Goal: Task Accomplishment & Management: Use online tool/utility

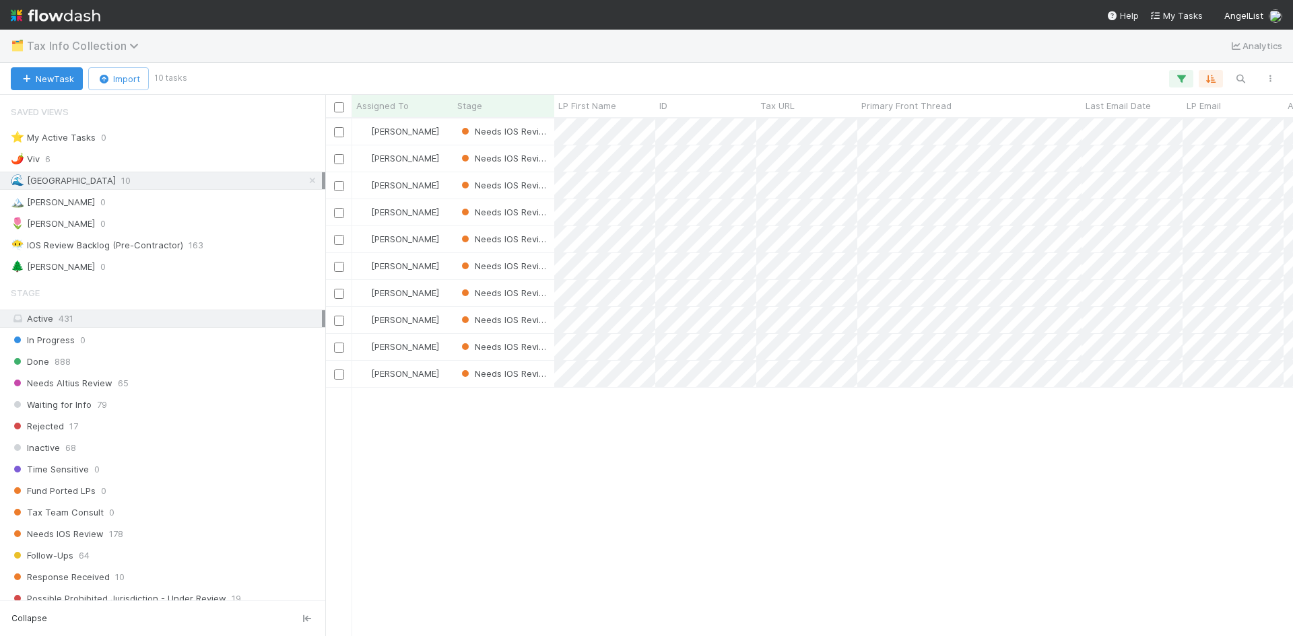
scroll to position [508, 957]
click at [120, 50] on span "Tax Info Collection" at bounding box center [86, 45] width 118 height 13
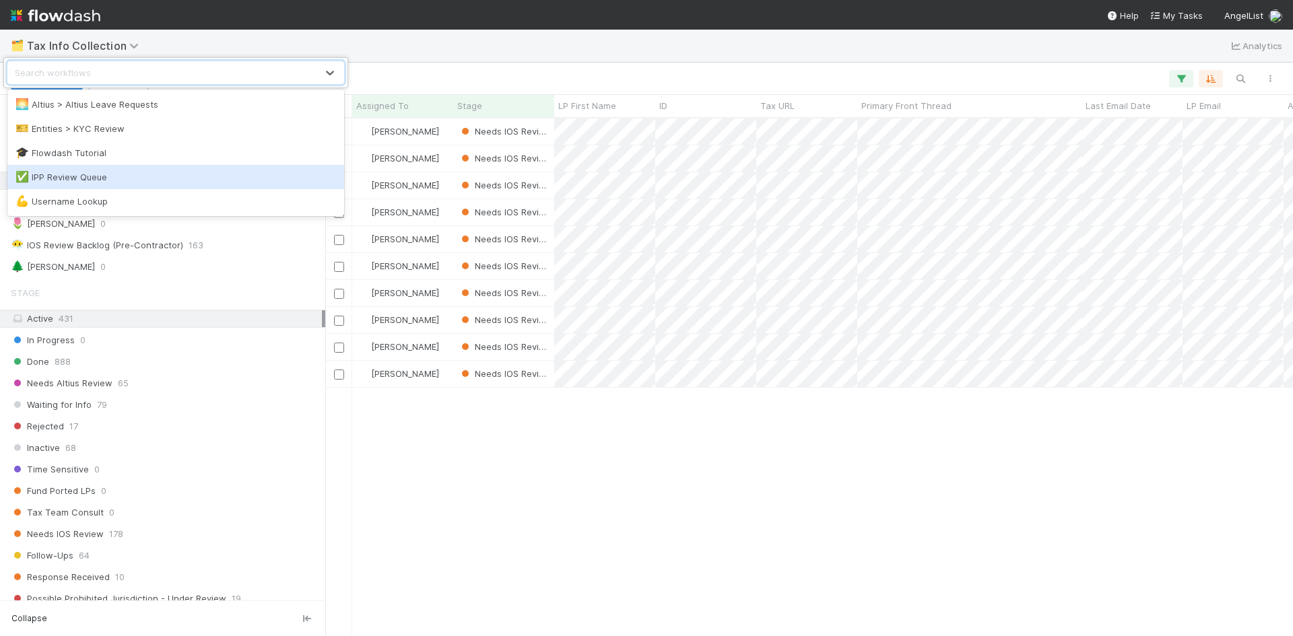
click at [77, 182] on div "✅ IPP Review Queue" at bounding box center [175, 176] width 320 height 13
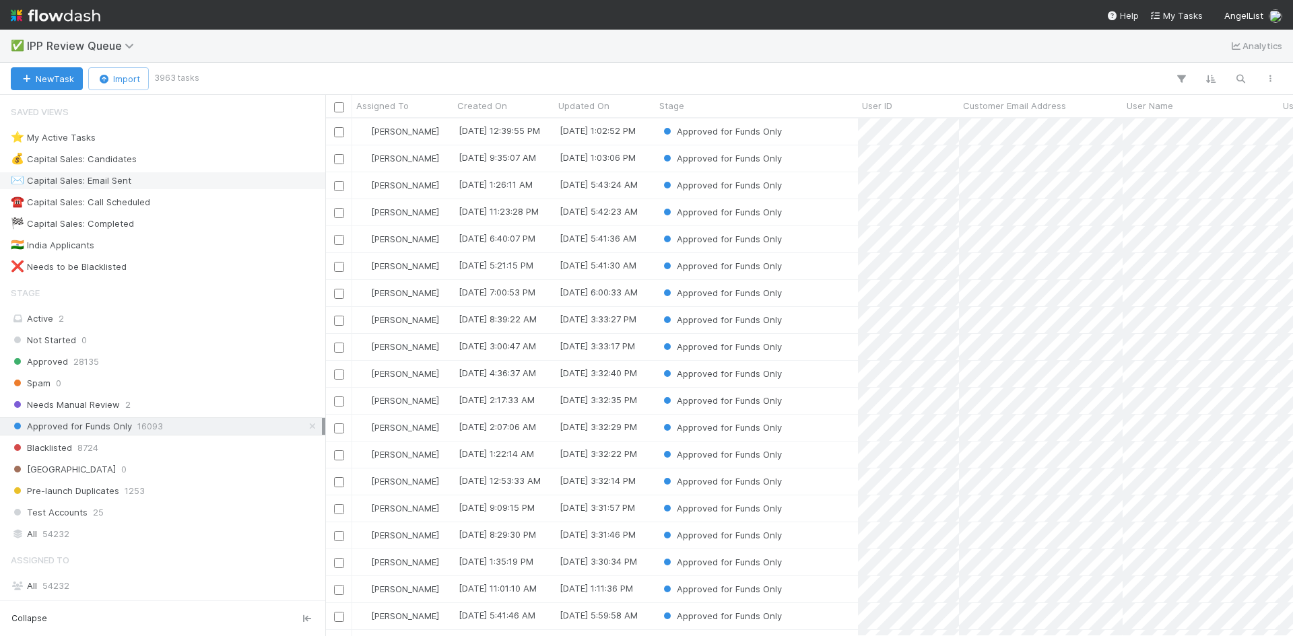
scroll to position [508, 957]
click at [55, 137] on div "⭐ My Active Tasks" at bounding box center [53, 137] width 85 height 17
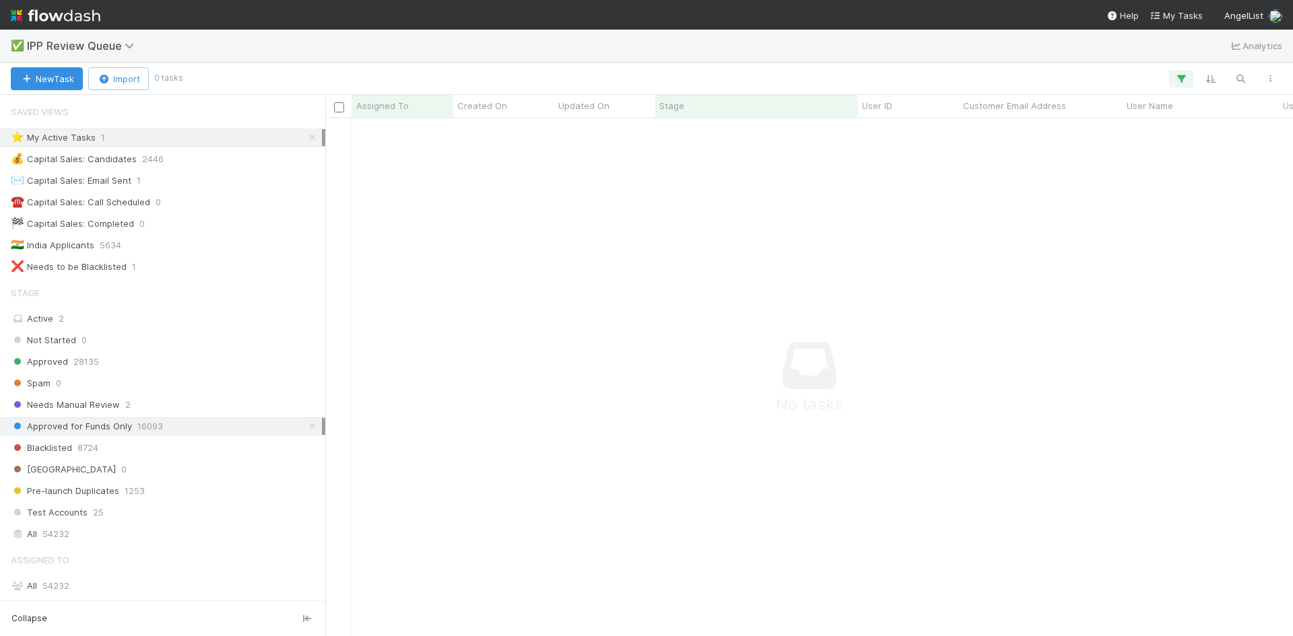
scroll to position [498, 957]
click at [306, 425] on icon at bounding box center [312, 426] width 13 height 9
click at [184, 135] on div "⭐ My Active Tasks 1" at bounding box center [166, 137] width 311 height 17
click at [242, 133] on div "⭐ My Active Tasks 1" at bounding box center [166, 137] width 311 height 17
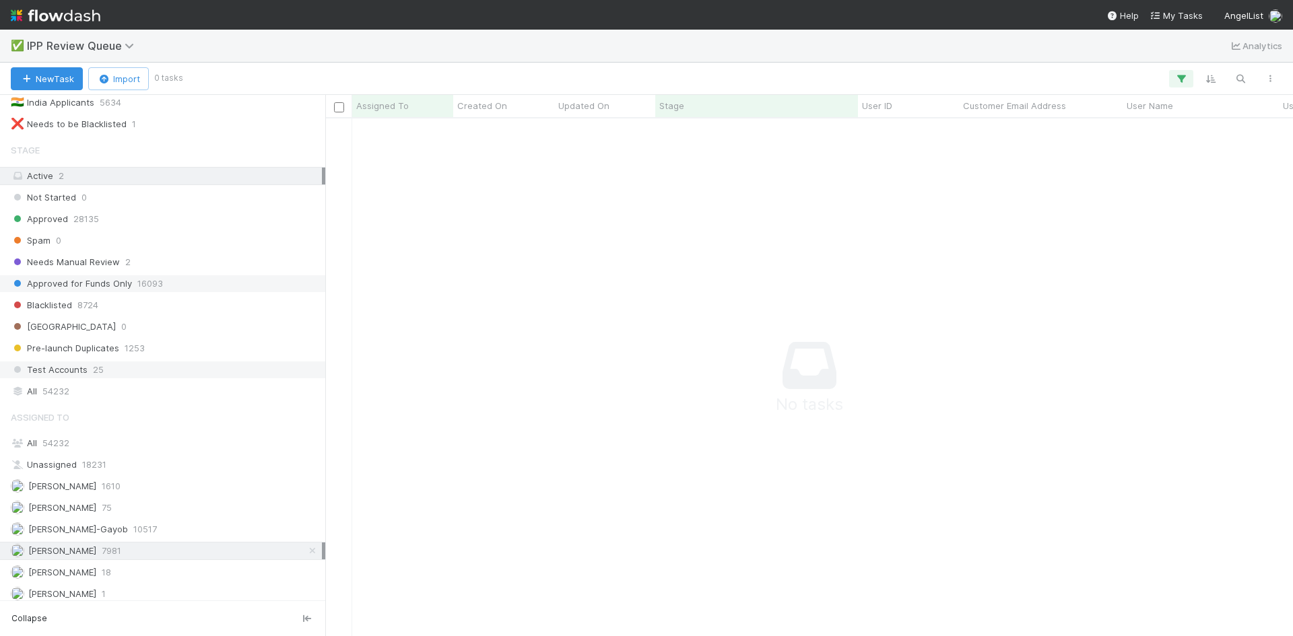
scroll to position [149, 0]
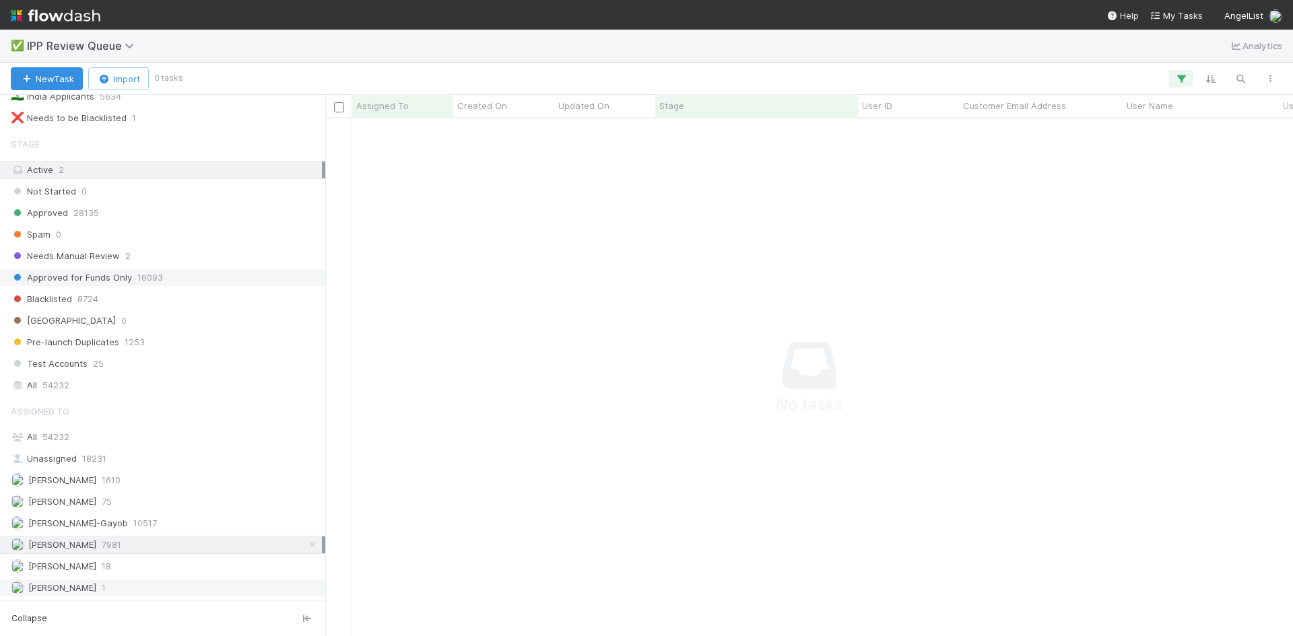
click at [121, 595] on div "[PERSON_NAME] VI 1" at bounding box center [166, 588] width 311 height 17
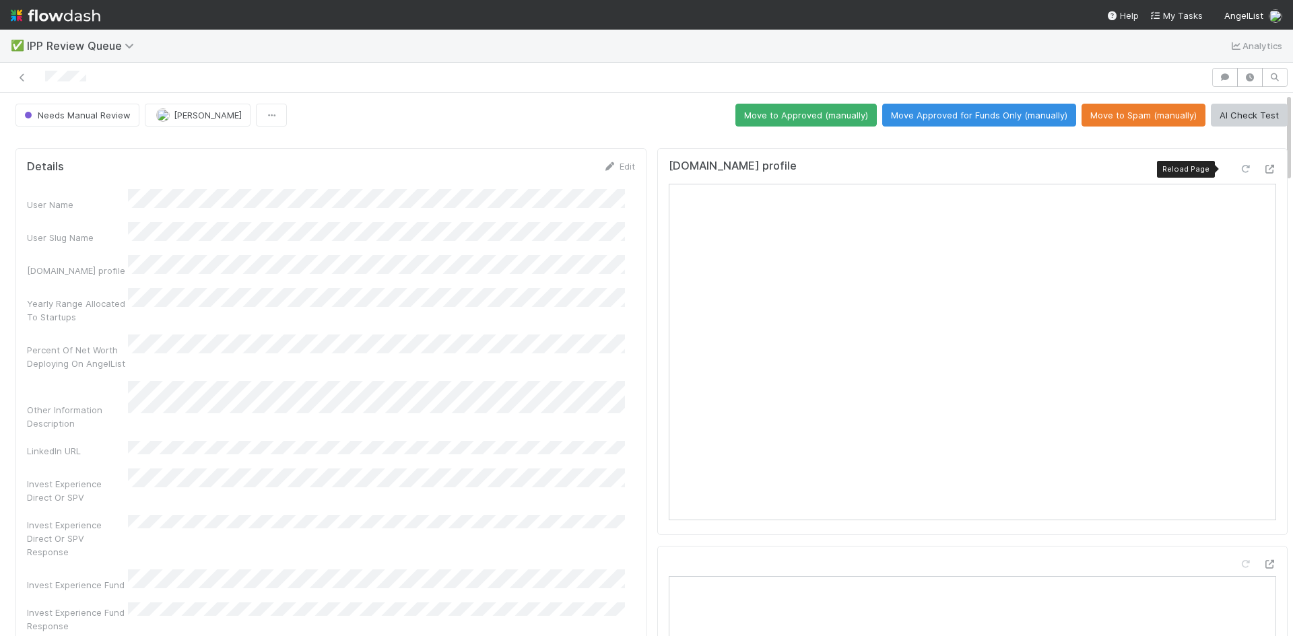
click at [1238, 171] on icon at bounding box center [1244, 169] width 13 height 9
drag, startPoint x: 910, startPoint y: 50, endPoint x: 806, endPoint y: 121, distance: 125.5
click at [910, 50] on div "✅ IPP Review Queue Analytics" at bounding box center [646, 46] width 1293 height 32
click at [25, 81] on icon at bounding box center [21, 77] width 13 height 9
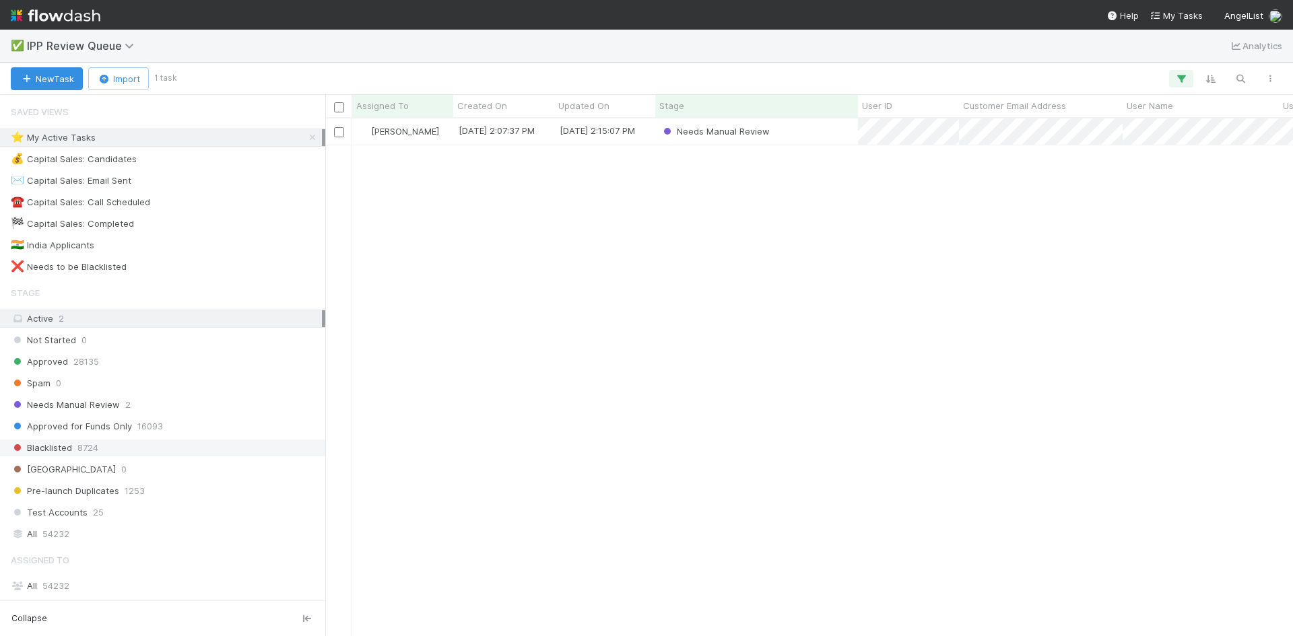
scroll to position [508, 957]
click at [106, 424] on span "Approved for Funds Only" at bounding box center [71, 426] width 121 height 17
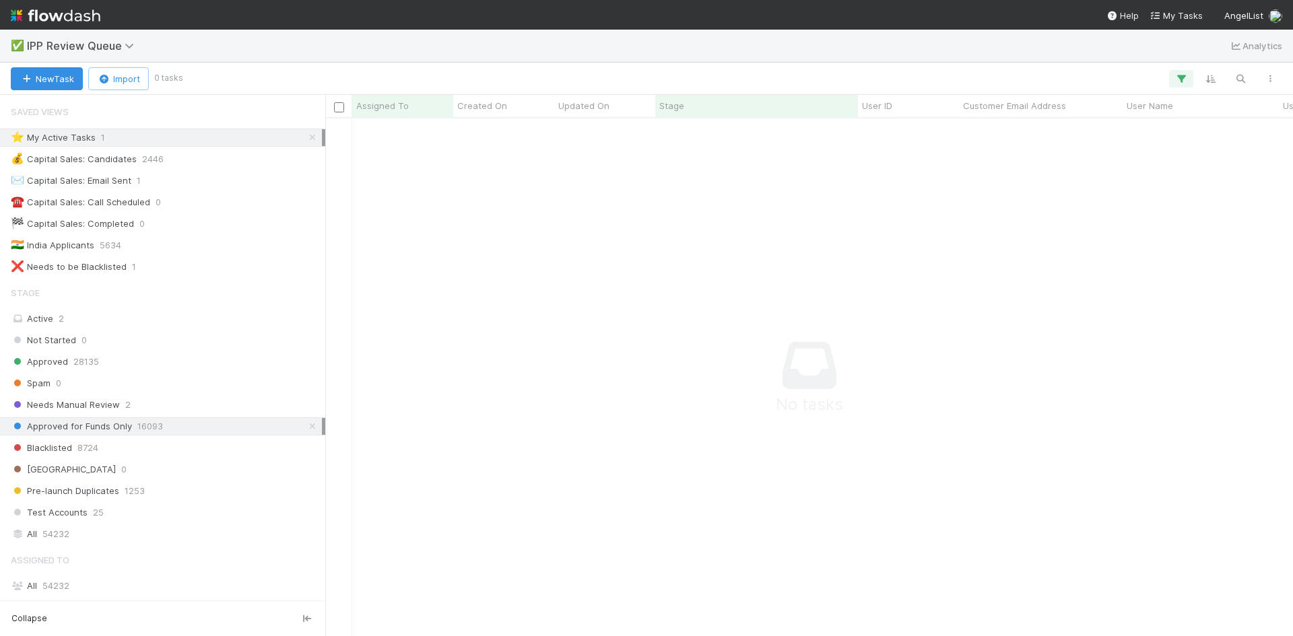
scroll to position [498, 957]
click at [306, 139] on icon at bounding box center [312, 137] width 13 height 9
click at [156, 423] on span "16093" at bounding box center [150, 426] width 26 height 17
click at [77, 399] on span "Needs Manual Review" at bounding box center [65, 405] width 109 height 17
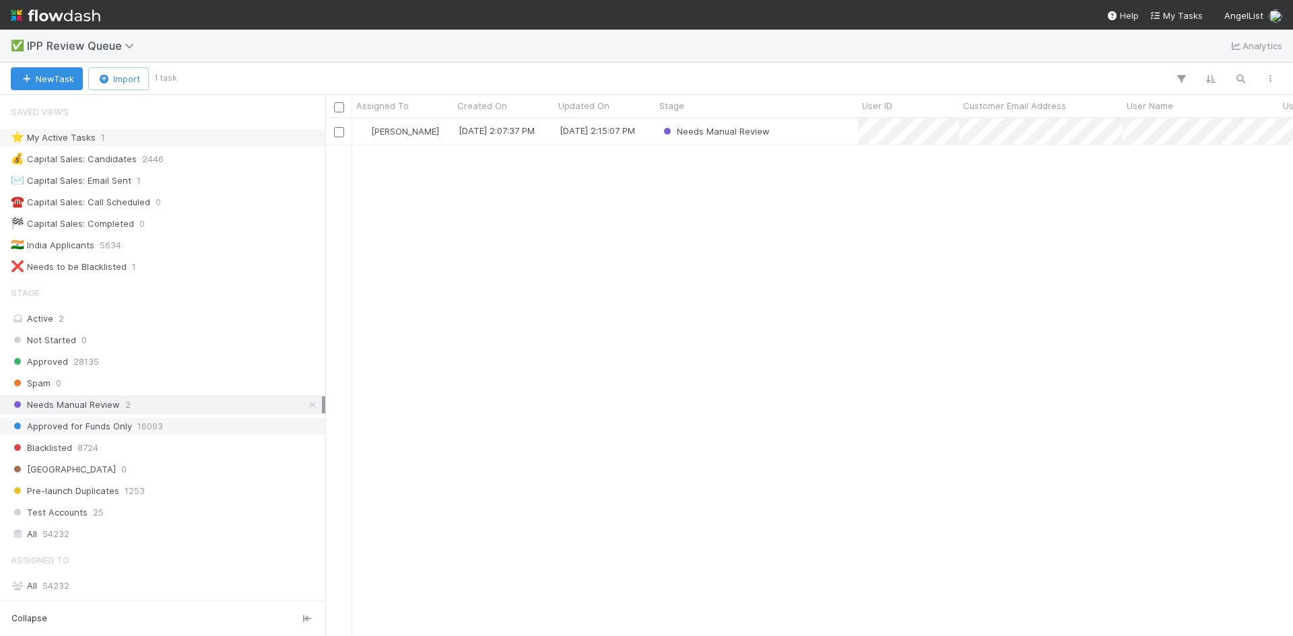
click at [82, 425] on span "Approved for Funds Only" at bounding box center [71, 426] width 121 height 17
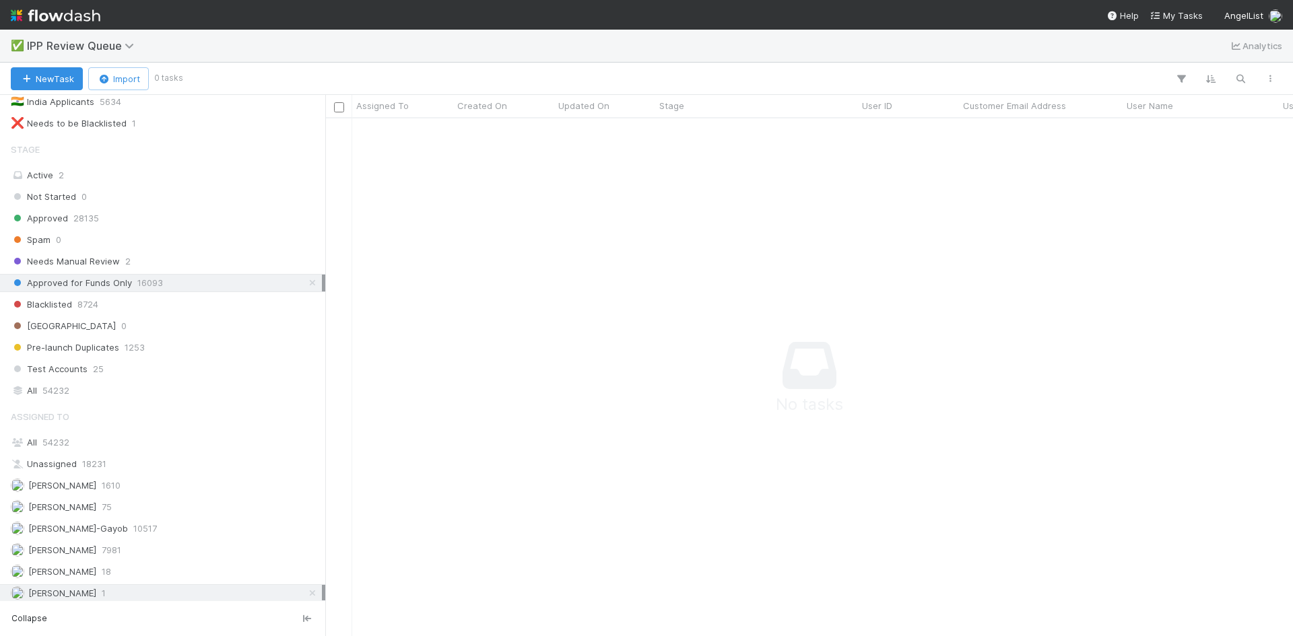
scroll to position [149, 0]
click at [306, 588] on icon at bounding box center [312, 588] width 13 height 9
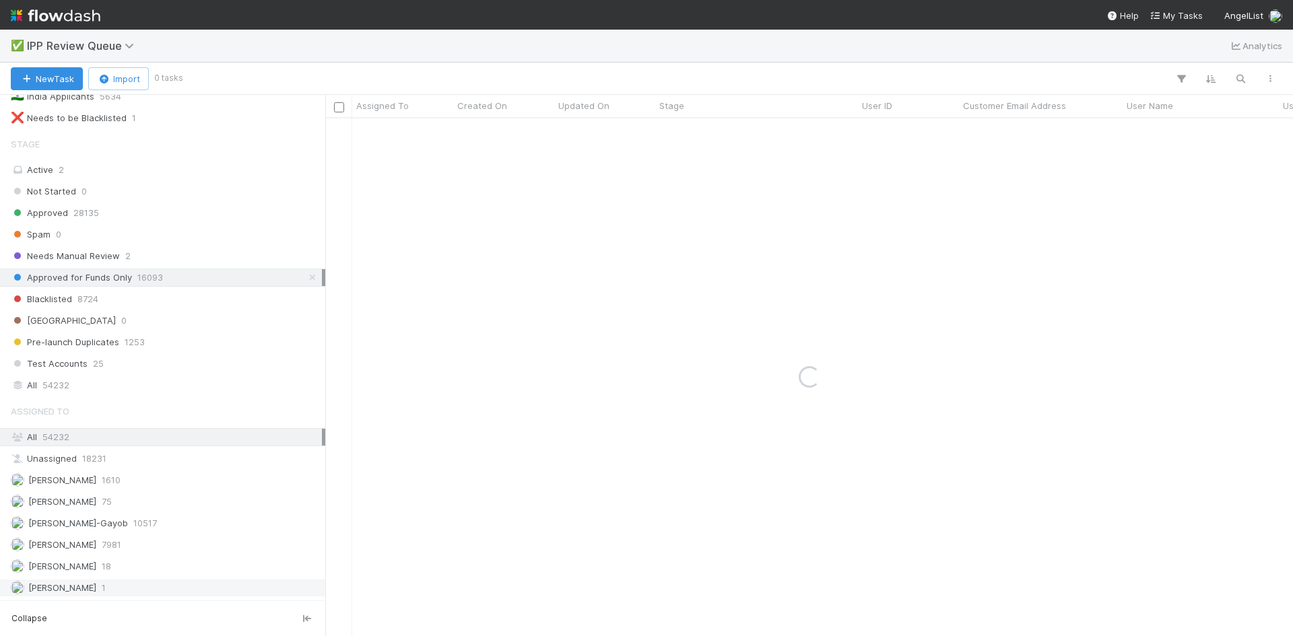
click at [123, 278] on span "Approved for Funds Only" at bounding box center [71, 277] width 121 height 17
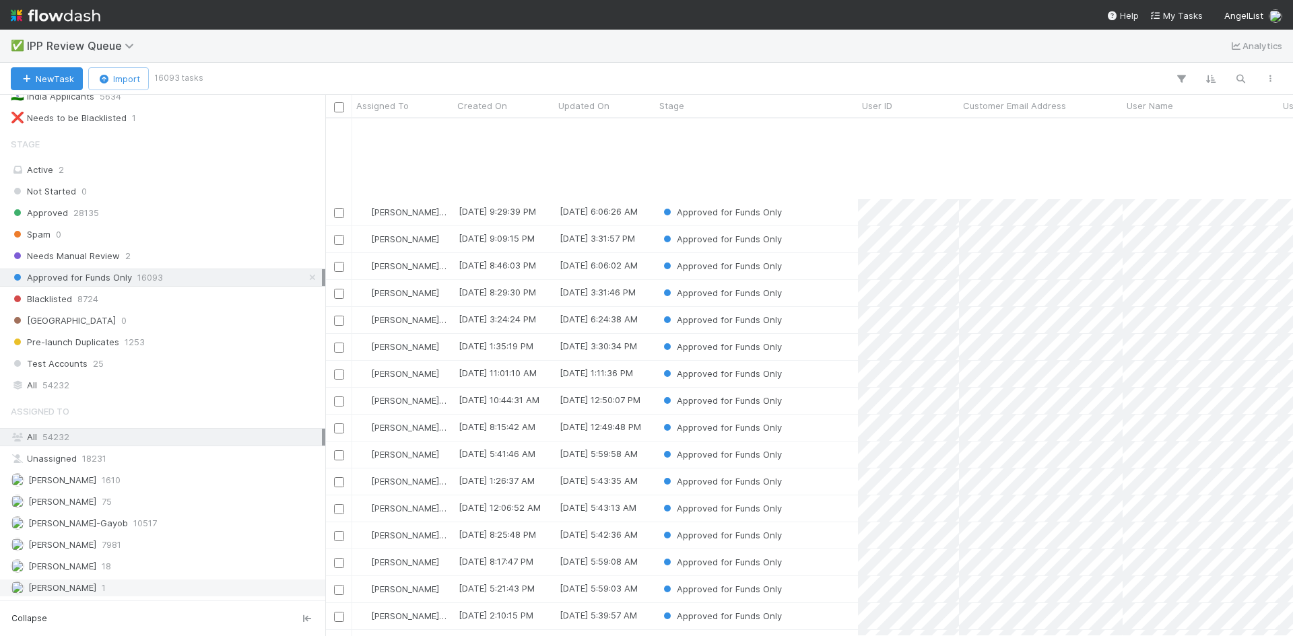
scroll to position [808, 0]
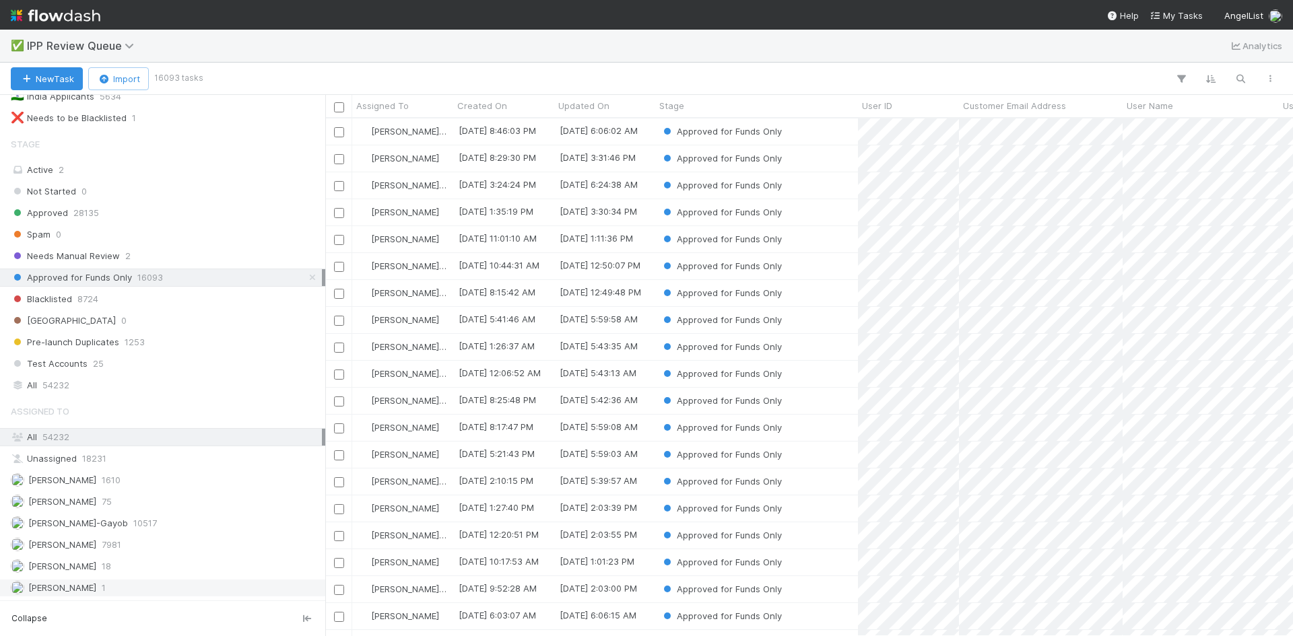
drag, startPoint x: 302, startPoint y: 273, endPoint x: 296, endPoint y: 281, distance: 10.1
click at [306, 273] on icon at bounding box center [312, 277] width 13 height 9
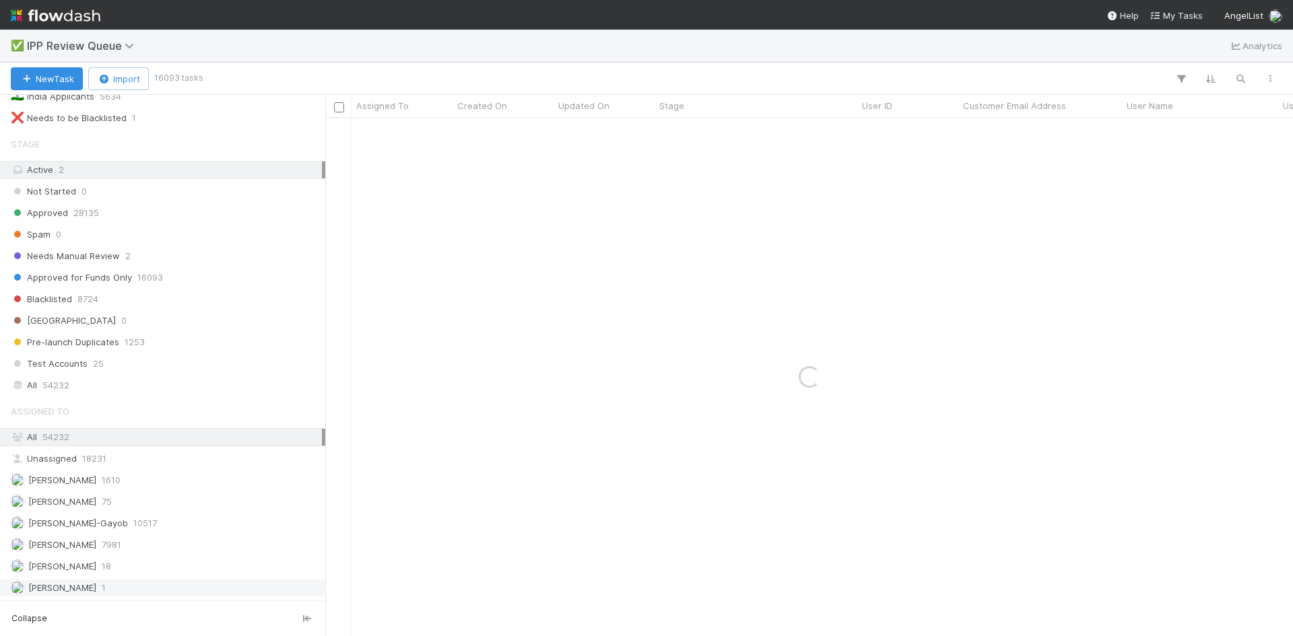
click at [109, 588] on div "[PERSON_NAME] VI 1" at bounding box center [166, 588] width 311 height 17
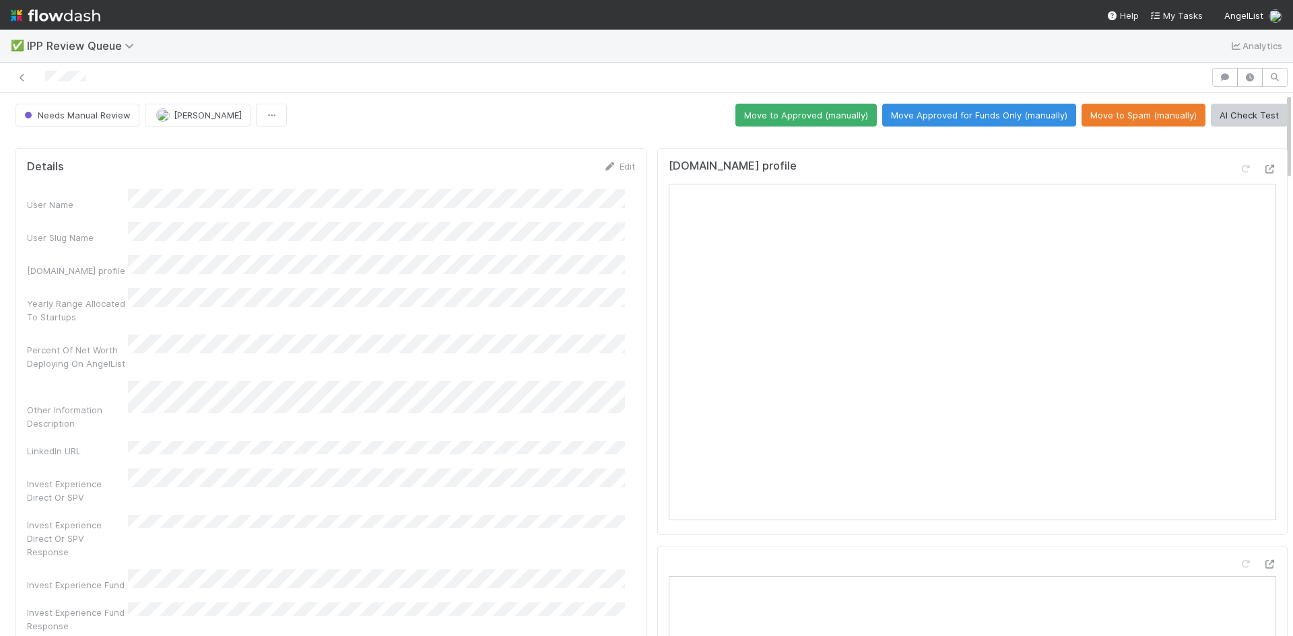
click at [1023, 48] on div "✅ IPP Review Queue Analytics" at bounding box center [646, 46] width 1293 height 32
click at [14, 72] on div at bounding box center [605, 77] width 1200 height 19
click at [23, 80] on icon at bounding box center [21, 77] width 13 height 9
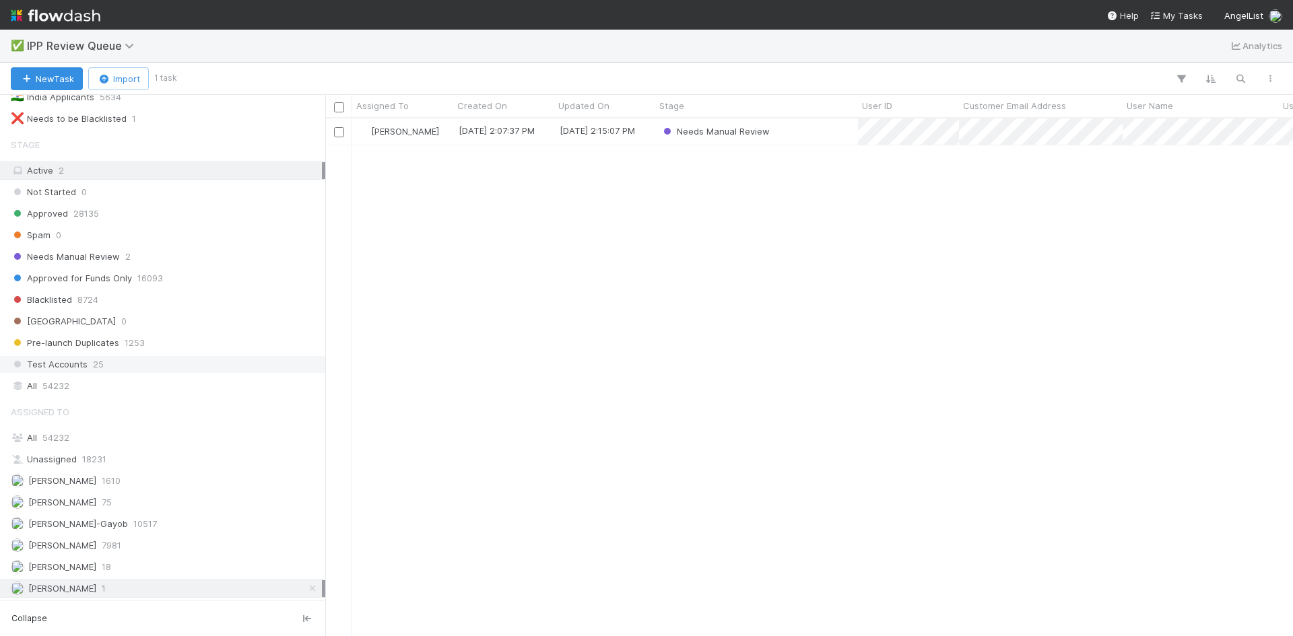
scroll to position [149, 0]
click at [306, 590] on icon at bounding box center [312, 588] width 13 height 9
click at [122, 279] on span "Approved for Funds Only" at bounding box center [71, 277] width 121 height 17
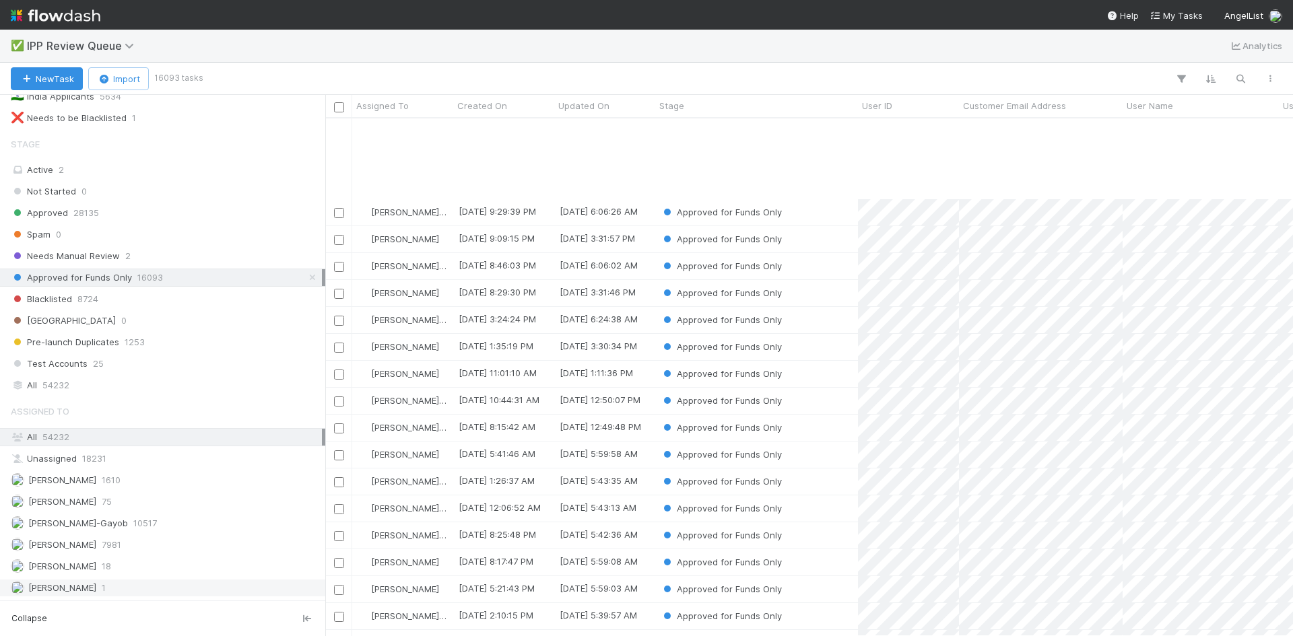
scroll to position [808, 0]
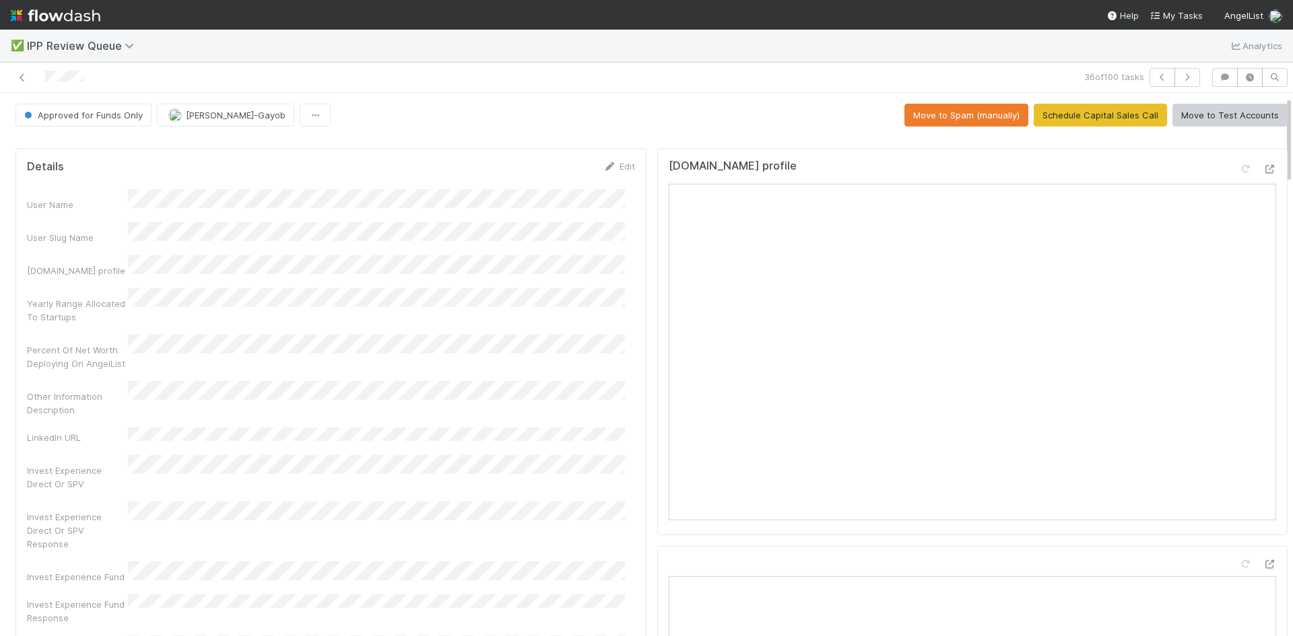
scroll to position [67, 0]
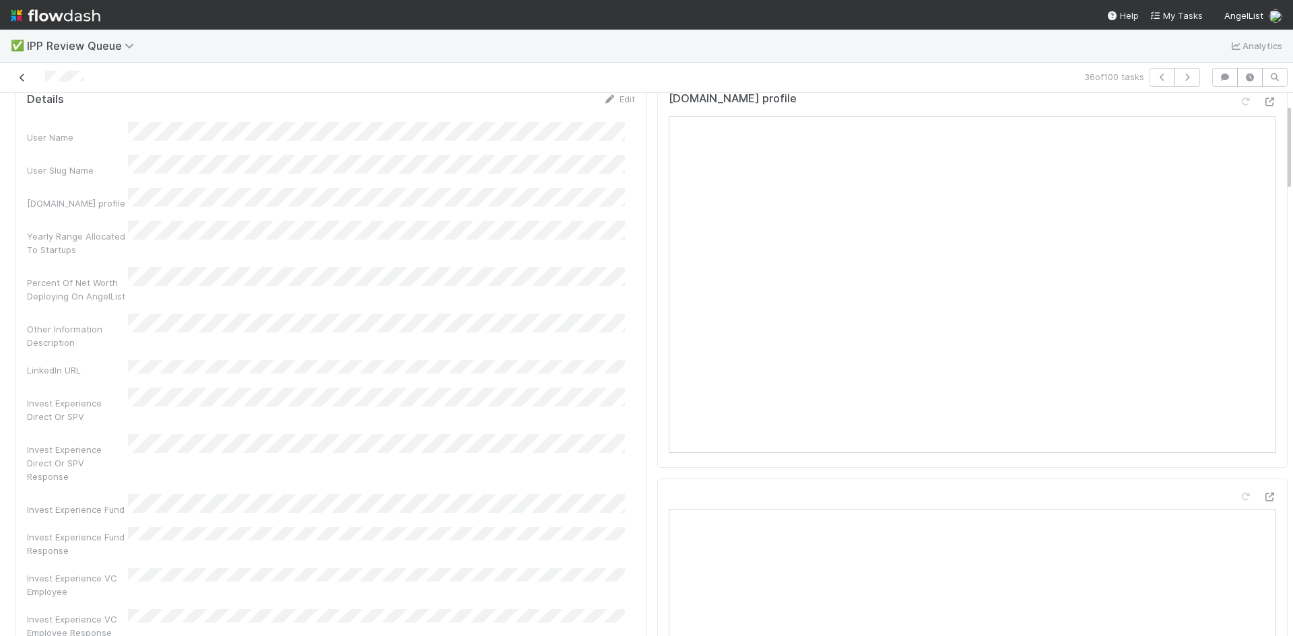
click at [22, 79] on icon at bounding box center [21, 77] width 13 height 9
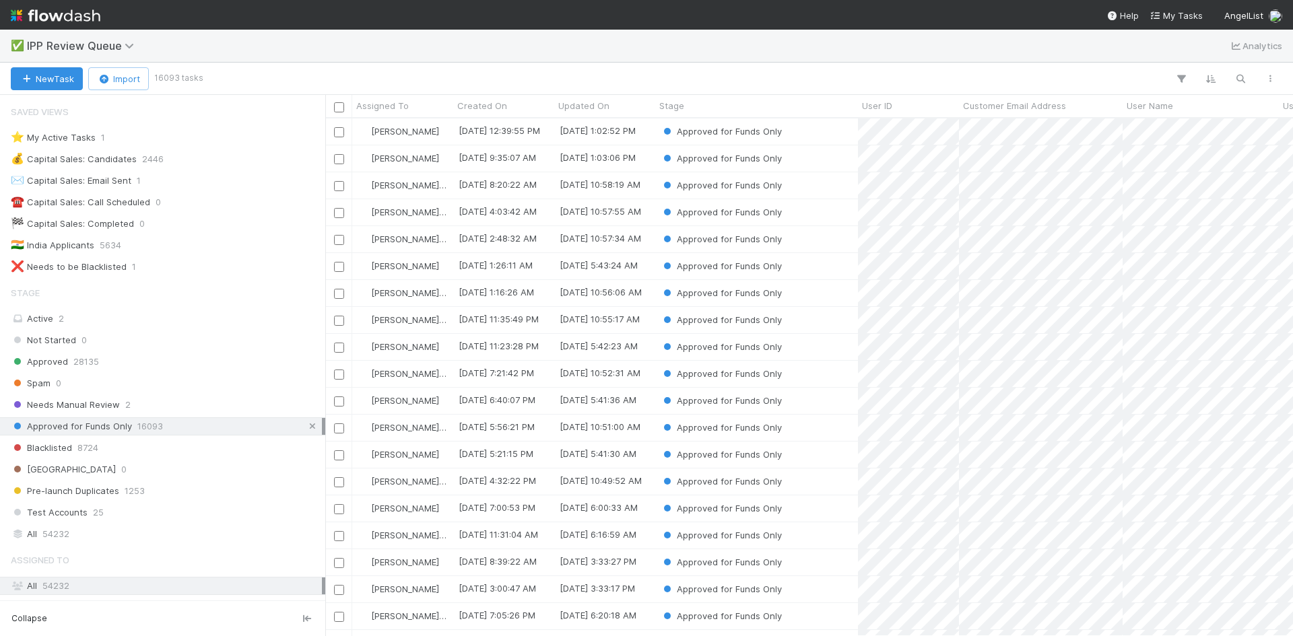
click at [306, 428] on icon at bounding box center [312, 426] width 13 height 9
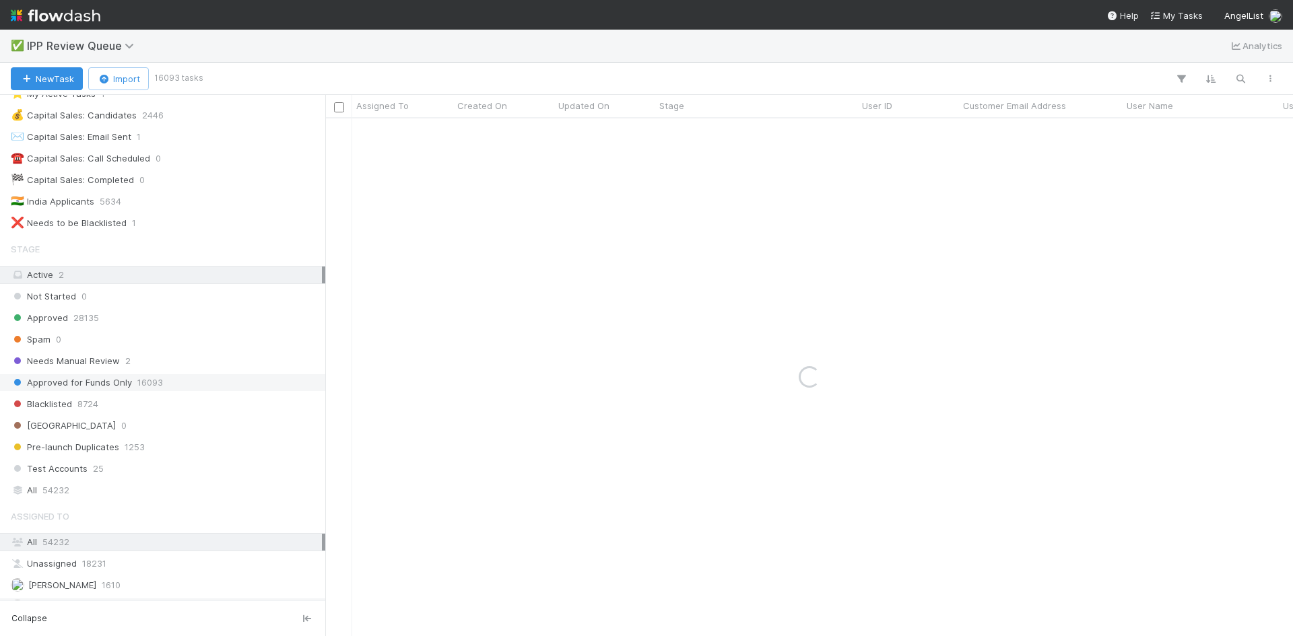
scroll to position [149, 0]
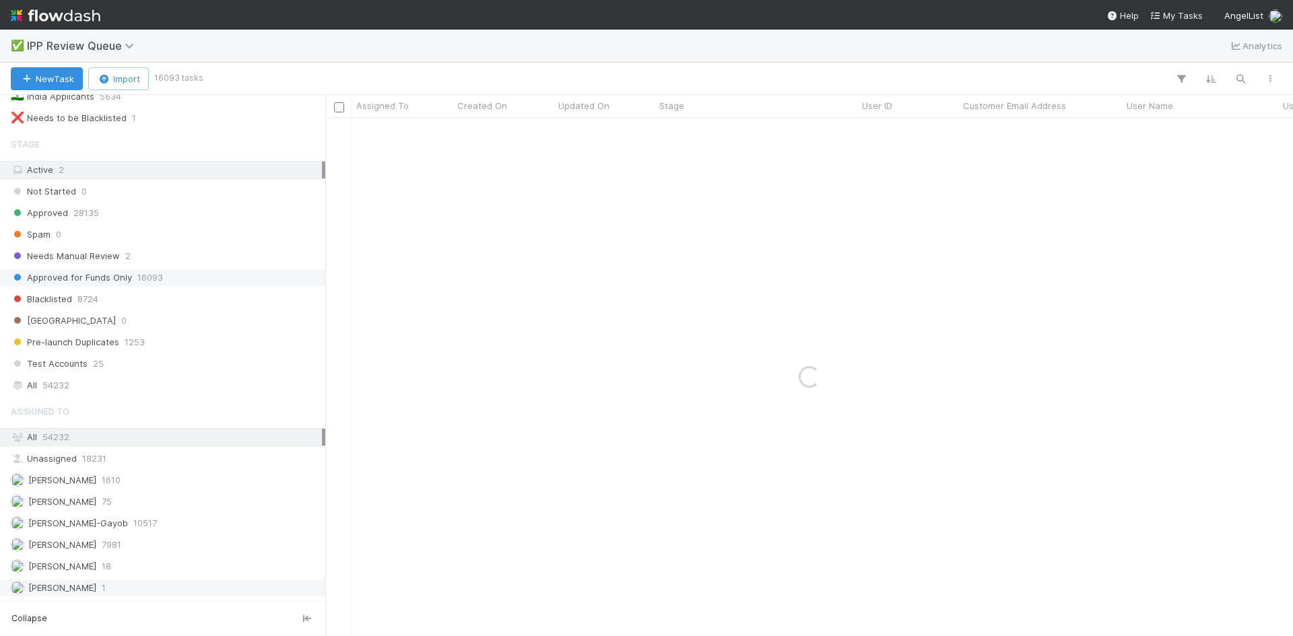
click at [106, 590] on span "1" at bounding box center [104, 588] width 4 height 17
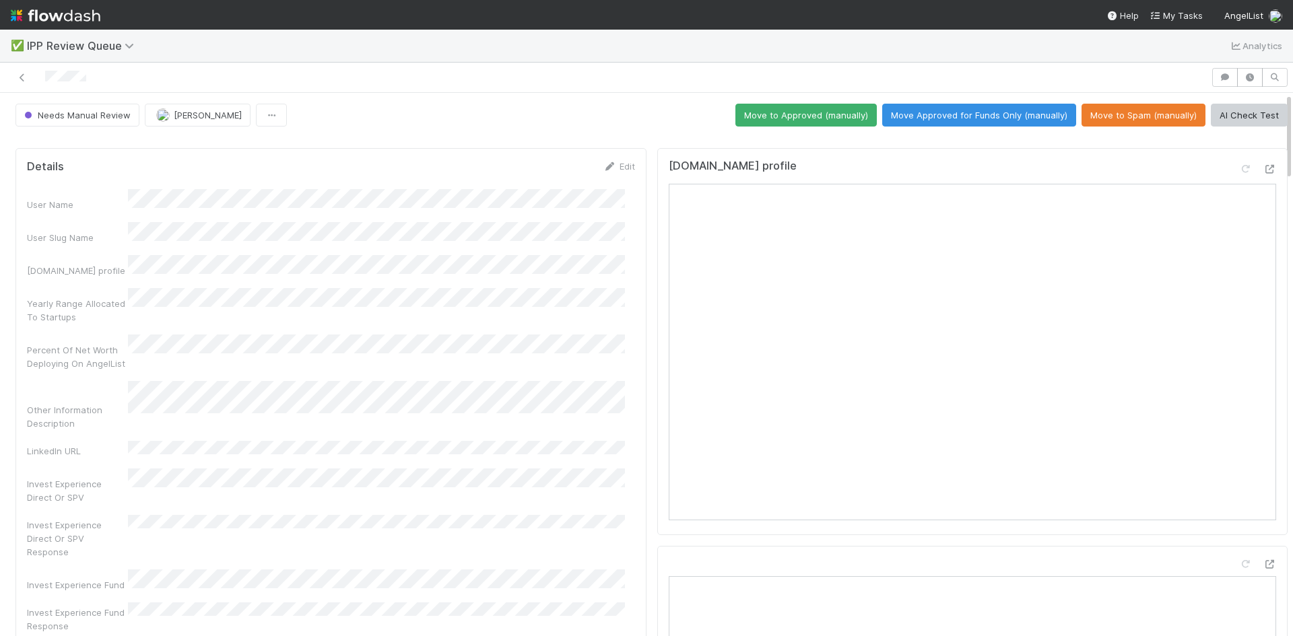
click at [24, 73] on icon at bounding box center [21, 77] width 13 height 9
click at [995, 113] on button "Move Approved for Funds Only (manually)" at bounding box center [979, 115] width 194 height 23
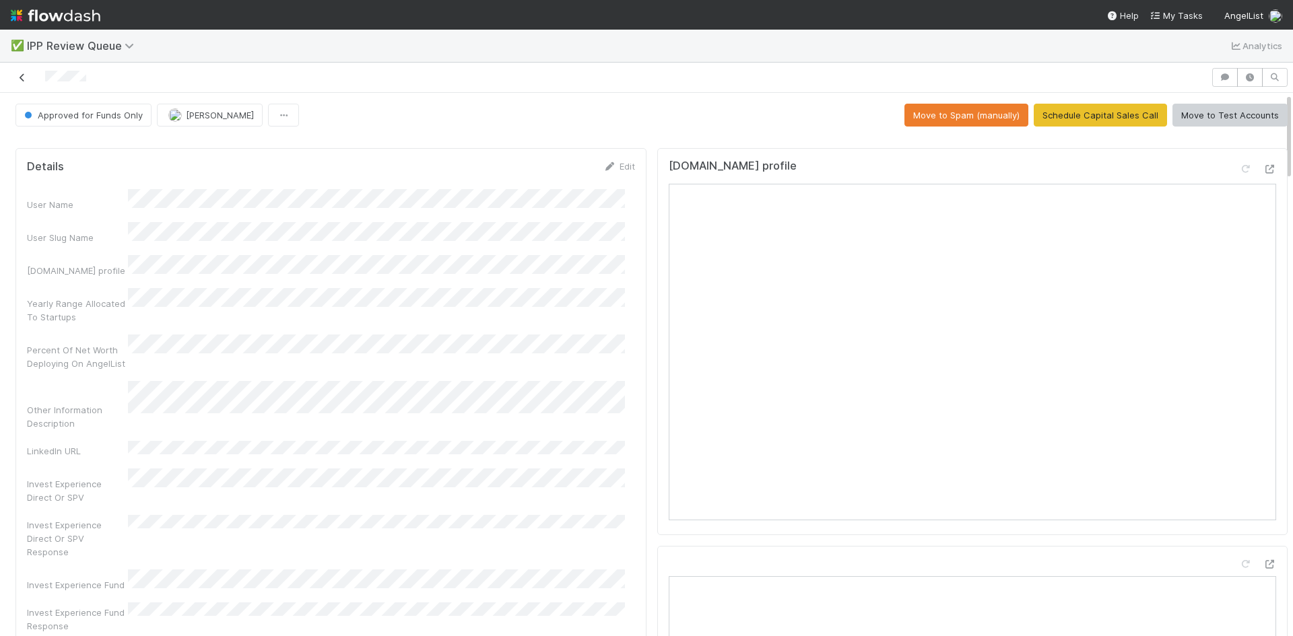
click at [20, 79] on icon at bounding box center [21, 77] width 13 height 9
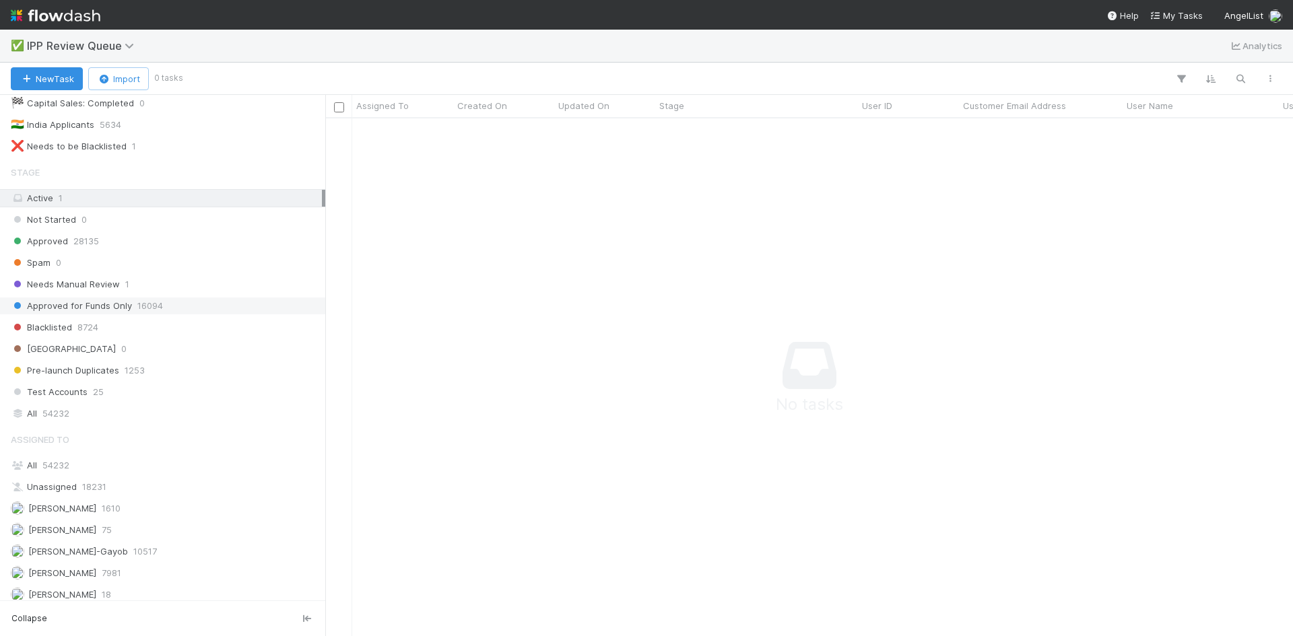
scroll to position [149, 0]
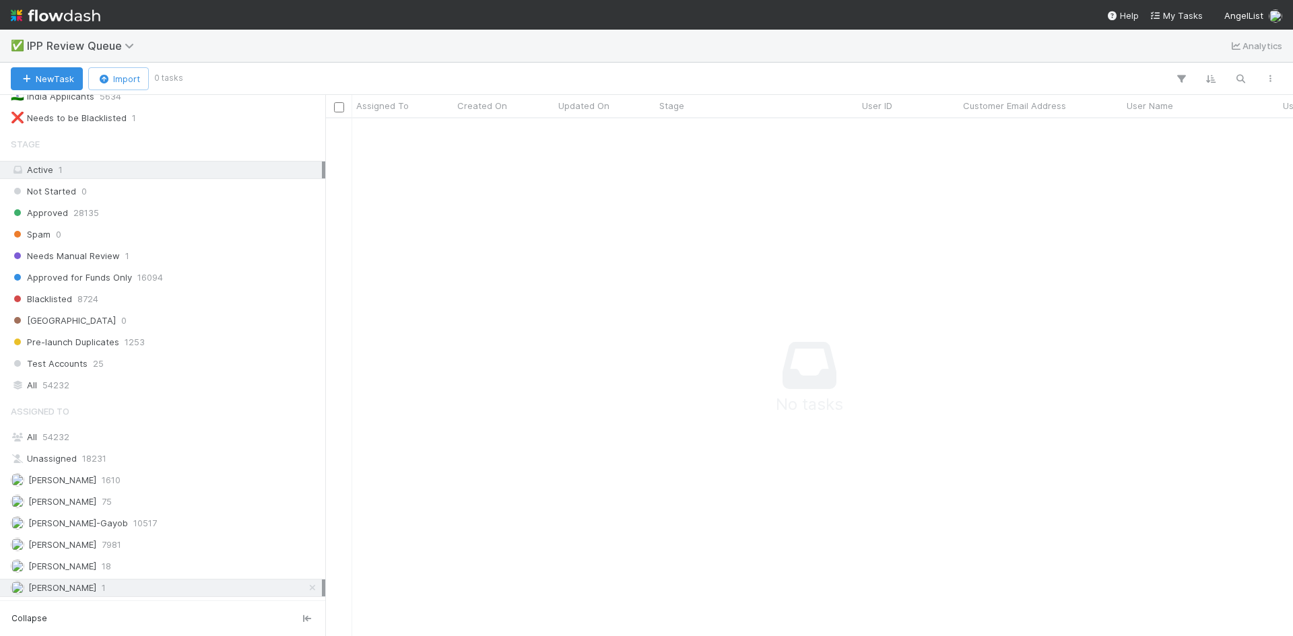
click at [252, 592] on div "[PERSON_NAME] VI 1" at bounding box center [166, 588] width 311 height 17
click at [212, 592] on div "[PERSON_NAME] VI 1" at bounding box center [166, 588] width 311 height 17
click at [117, 272] on span "Approved for Funds Only" at bounding box center [71, 277] width 121 height 17
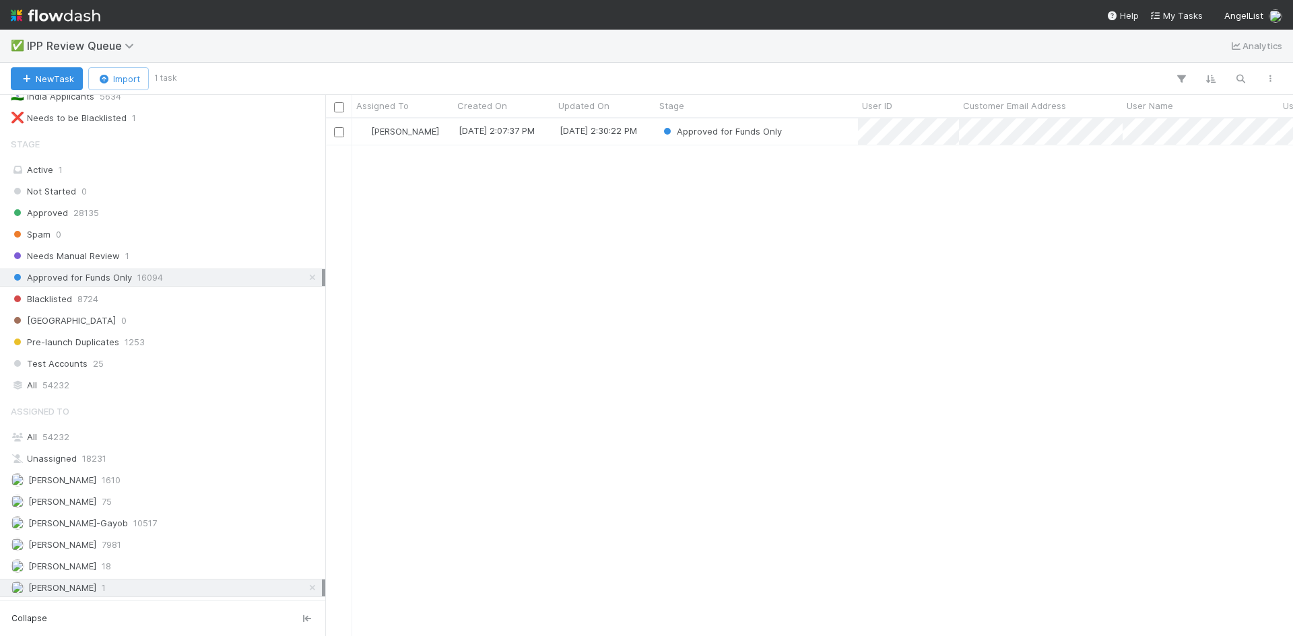
scroll to position [508, 957]
click at [306, 590] on icon at bounding box center [312, 588] width 13 height 9
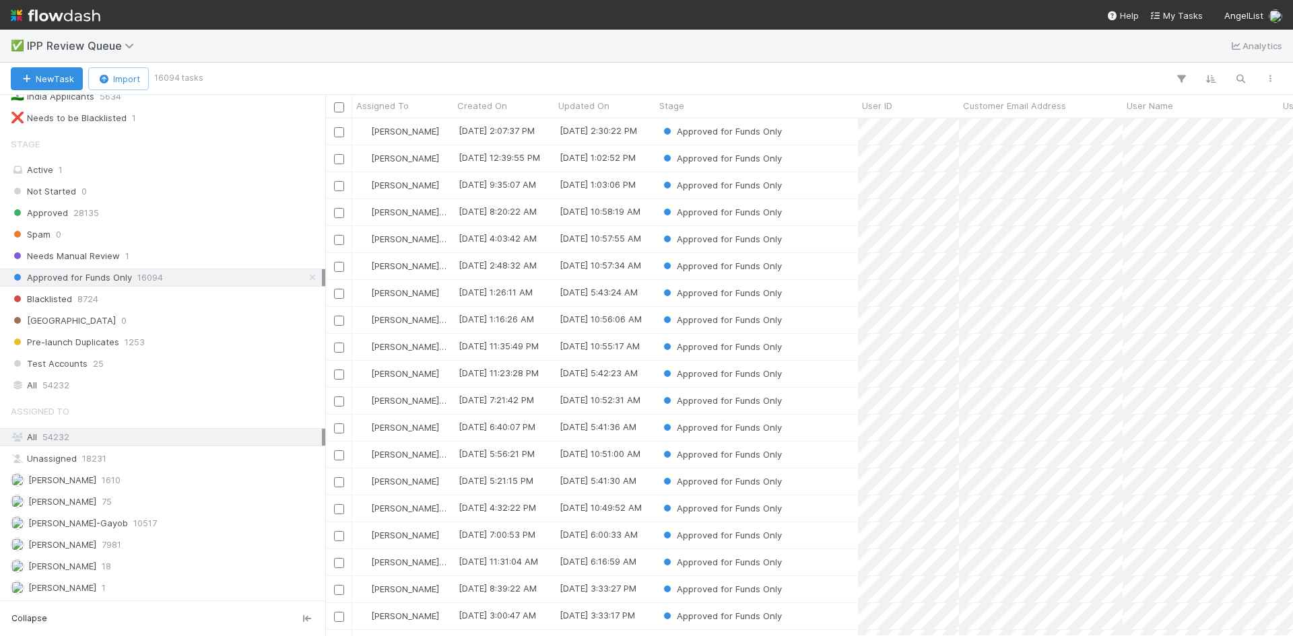
scroll to position [508, 957]
click at [148, 259] on div "Needs Manual Review 1" at bounding box center [166, 256] width 311 height 17
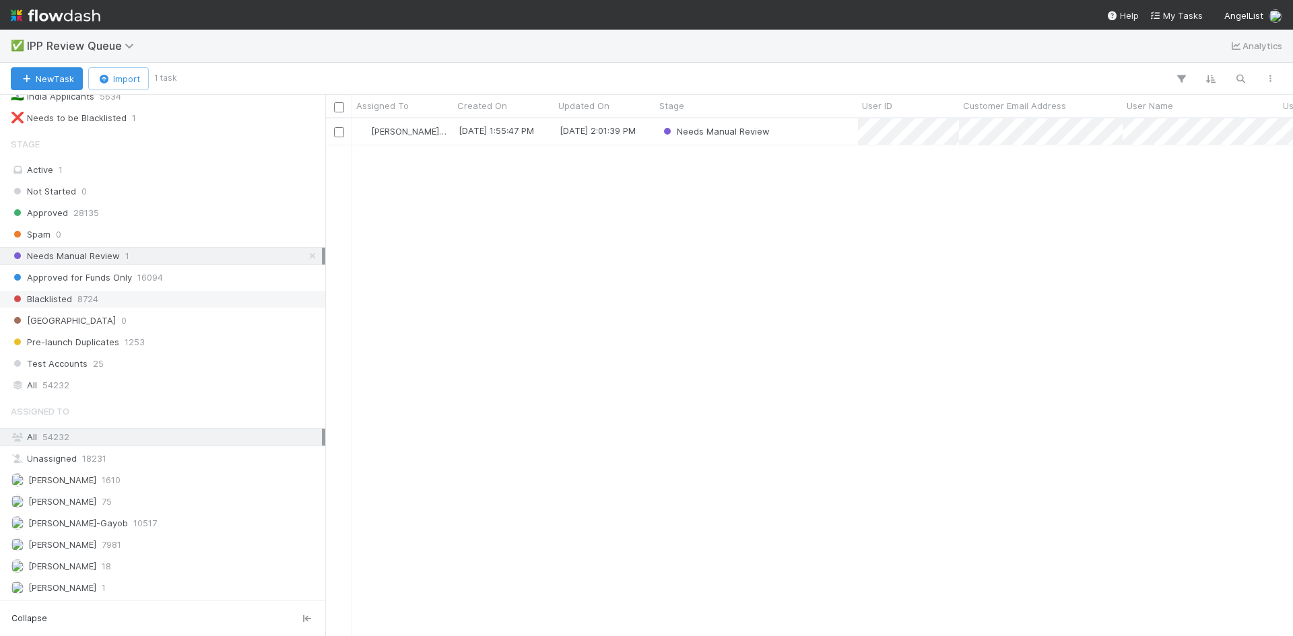
scroll to position [508, 957]
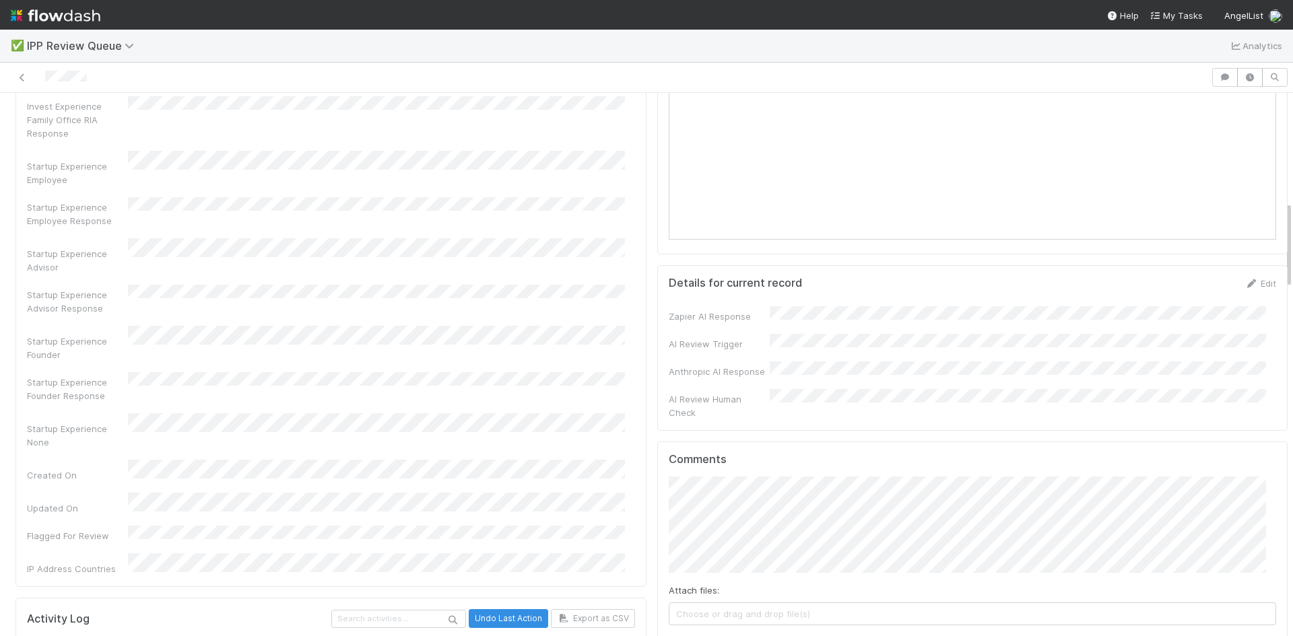
scroll to position [269, 0]
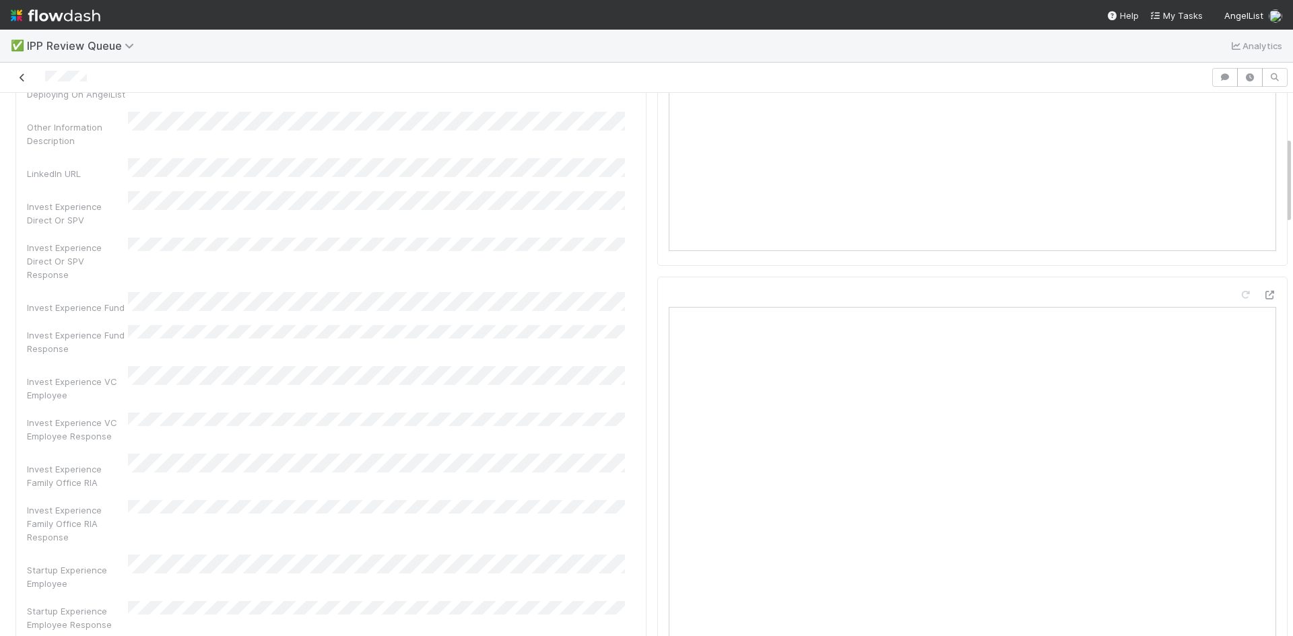
click at [25, 75] on icon at bounding box center [21, 77] width 13 height 9
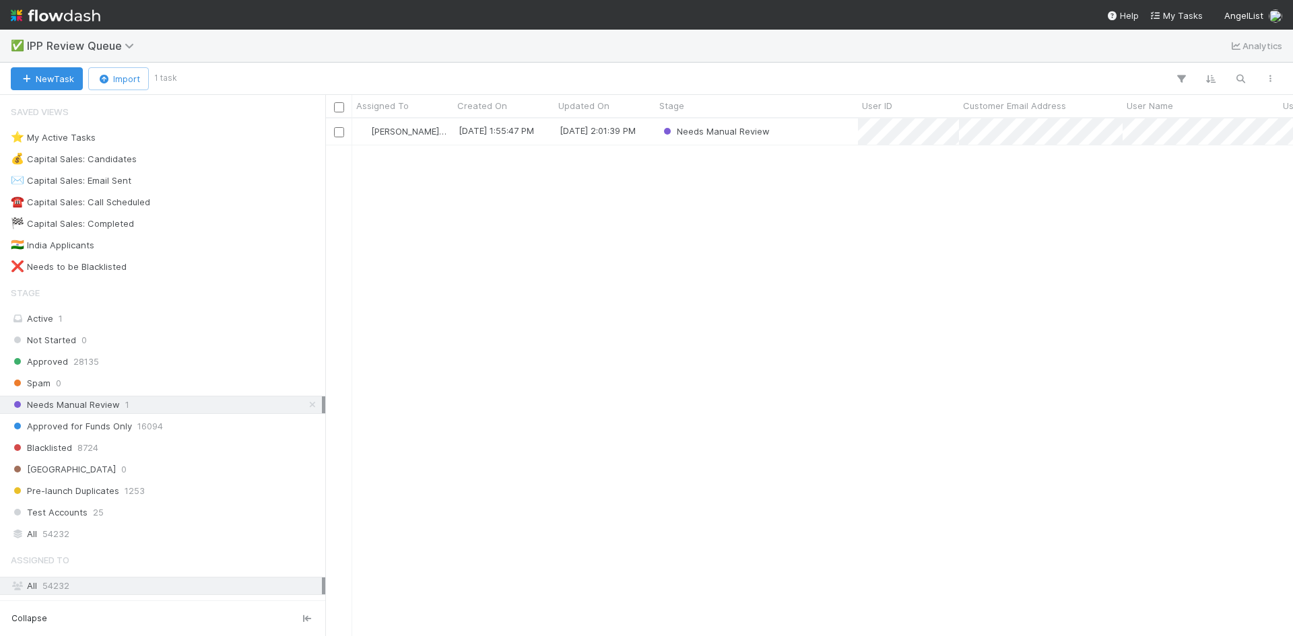
scroll to position [508, 957]
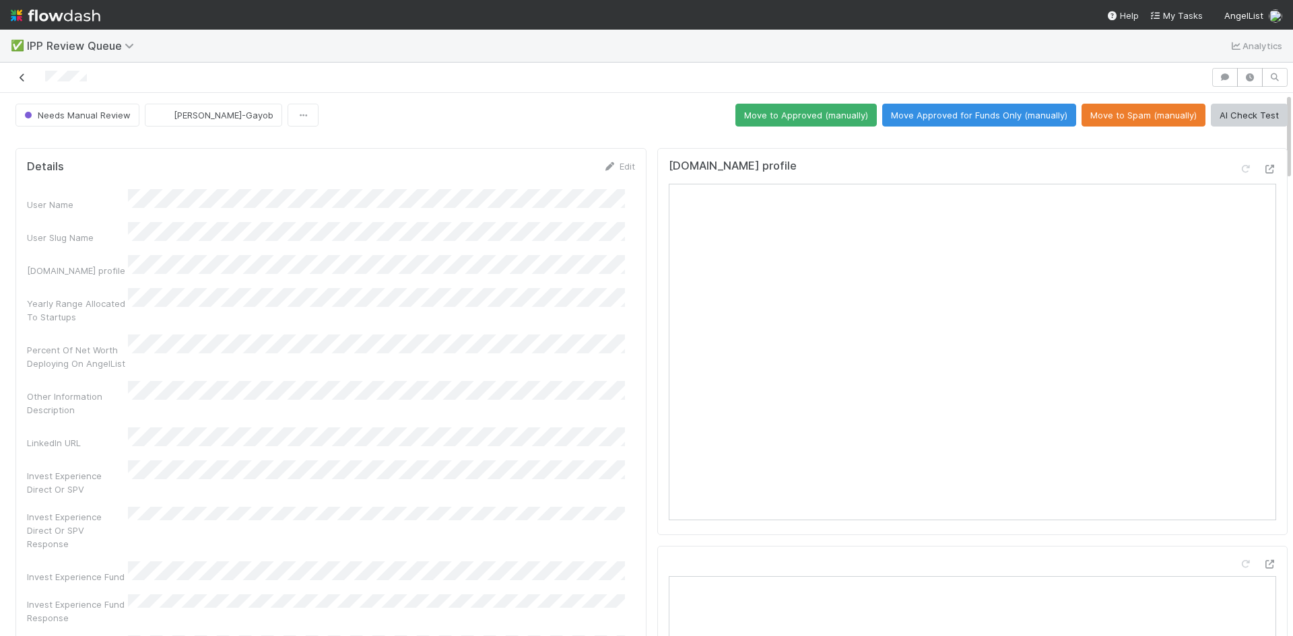
click at [20, 79] on icon at bounding box center [21, 77] width 13 height 9
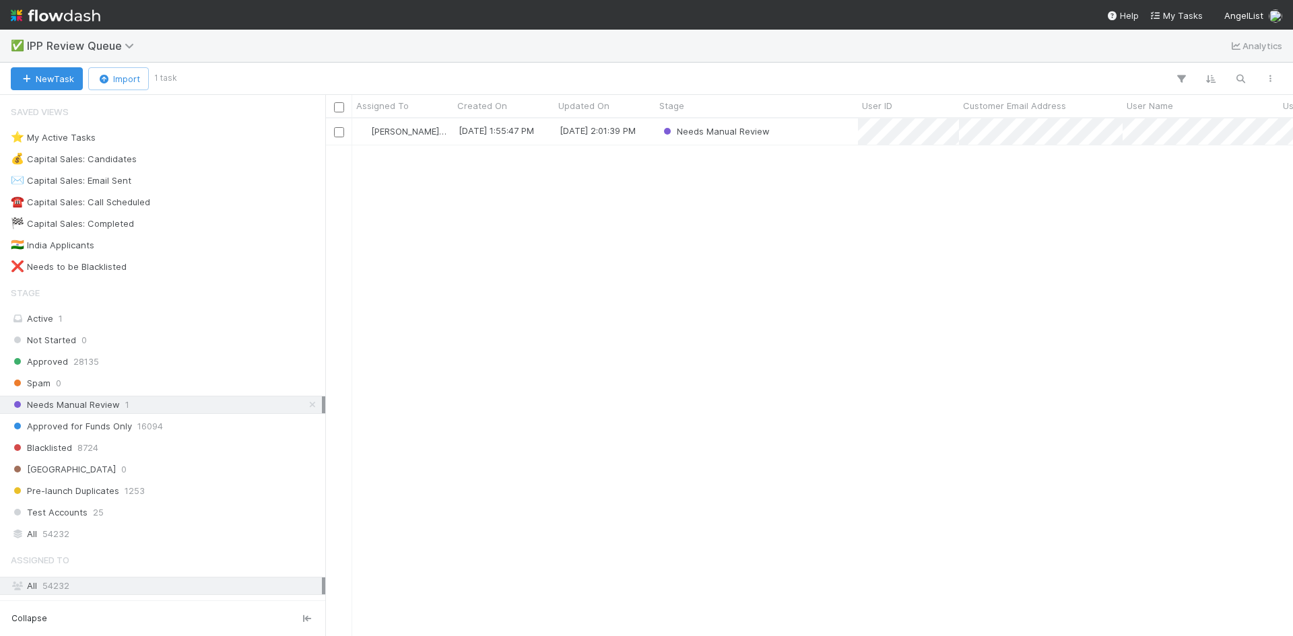
scroll to position [508, 957]
click at [306, 401] on icon at bounding box center [312, 405] width 13 height 9
click at [150, 406] on div "Needs Manual Review 1" at bounding box center [166, 405] width 311 height 17
click at [102, 360] on div "Approved 28135" at bounding box center [166, 361] width 311 height 17
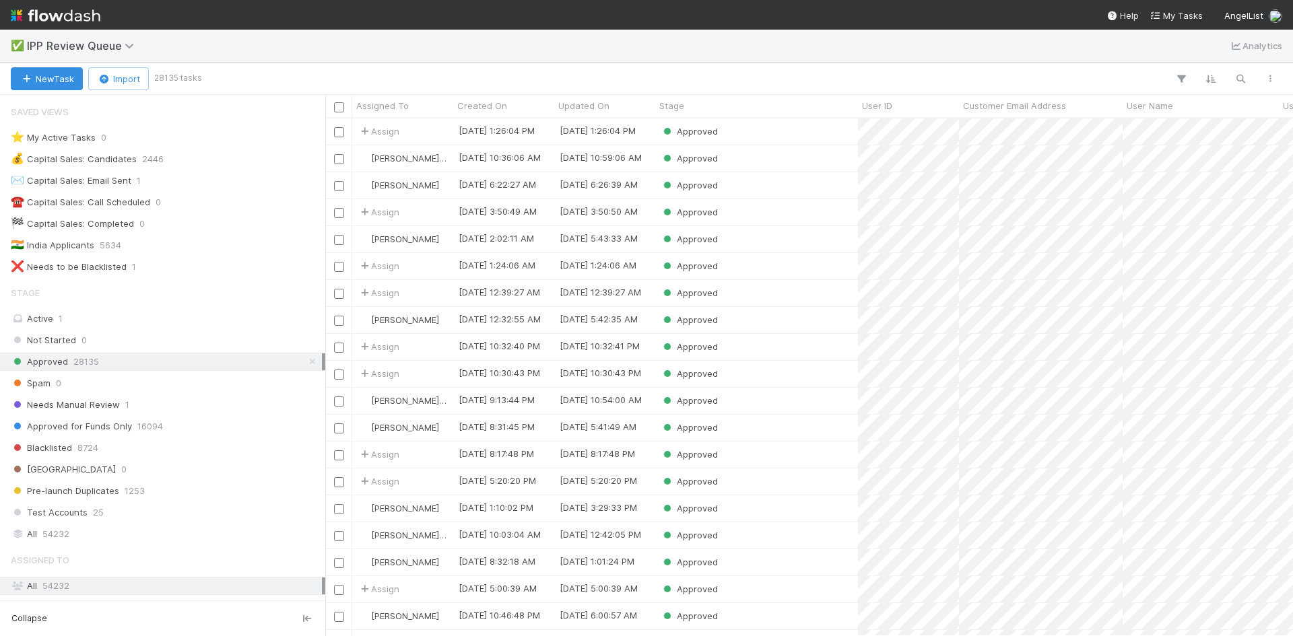
scroll to position [508, 957]
click at [790, 164] on div "Approved" at bounding box center [756, 158] width 203 height 26
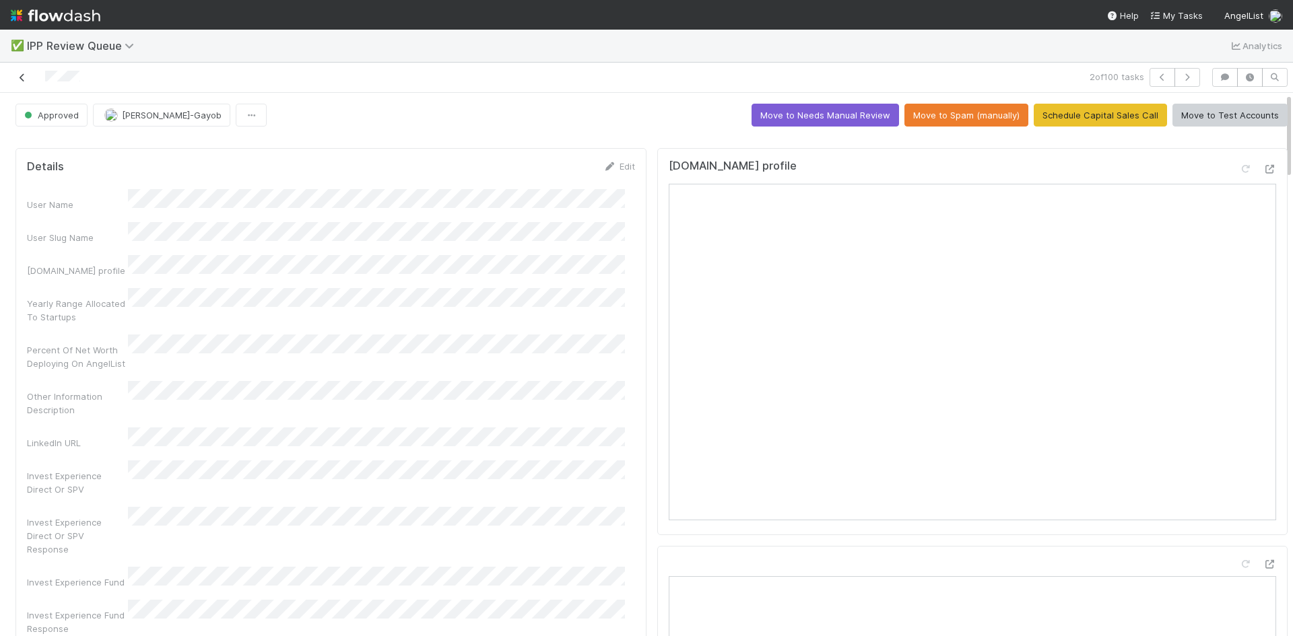
click at [23, 75] on icon at bounding box center [21, 77] width 13 height 9
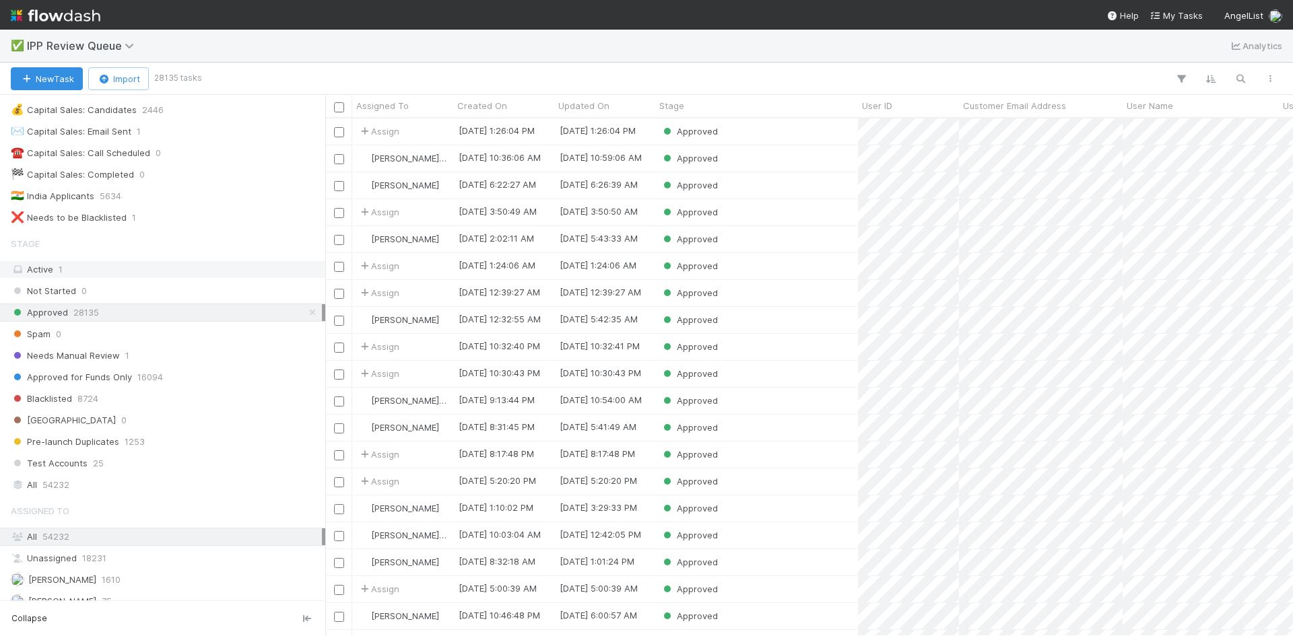
scroll to position [149, 0]
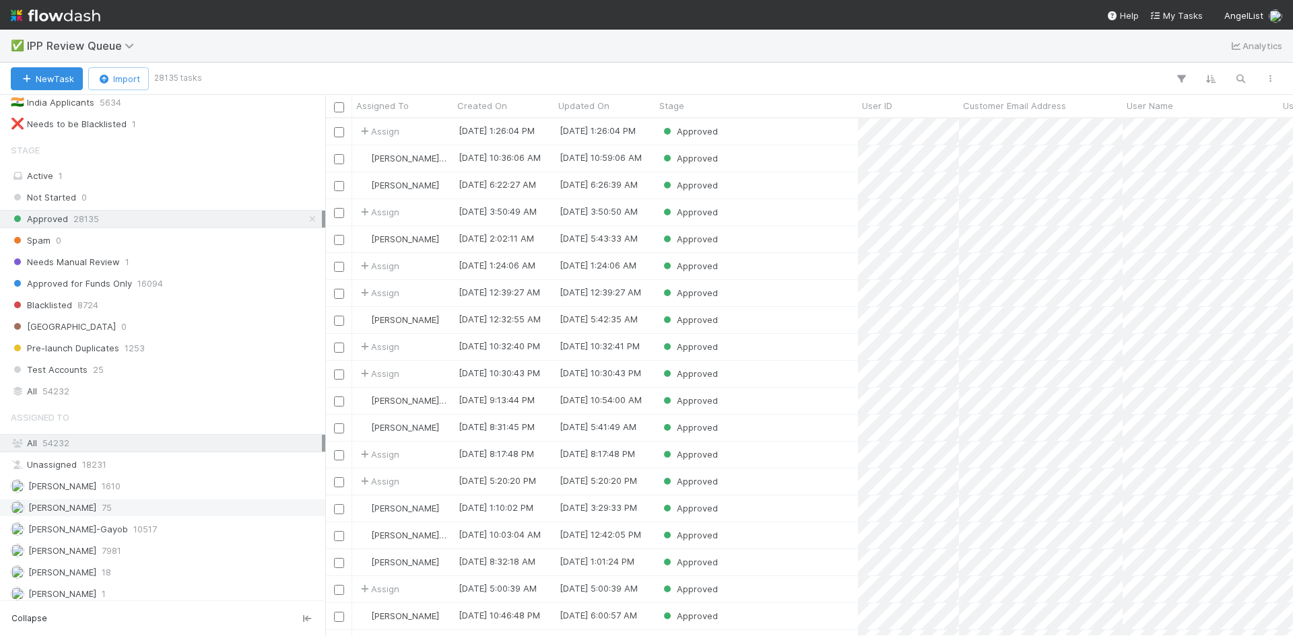
scroll to position [149, 0]
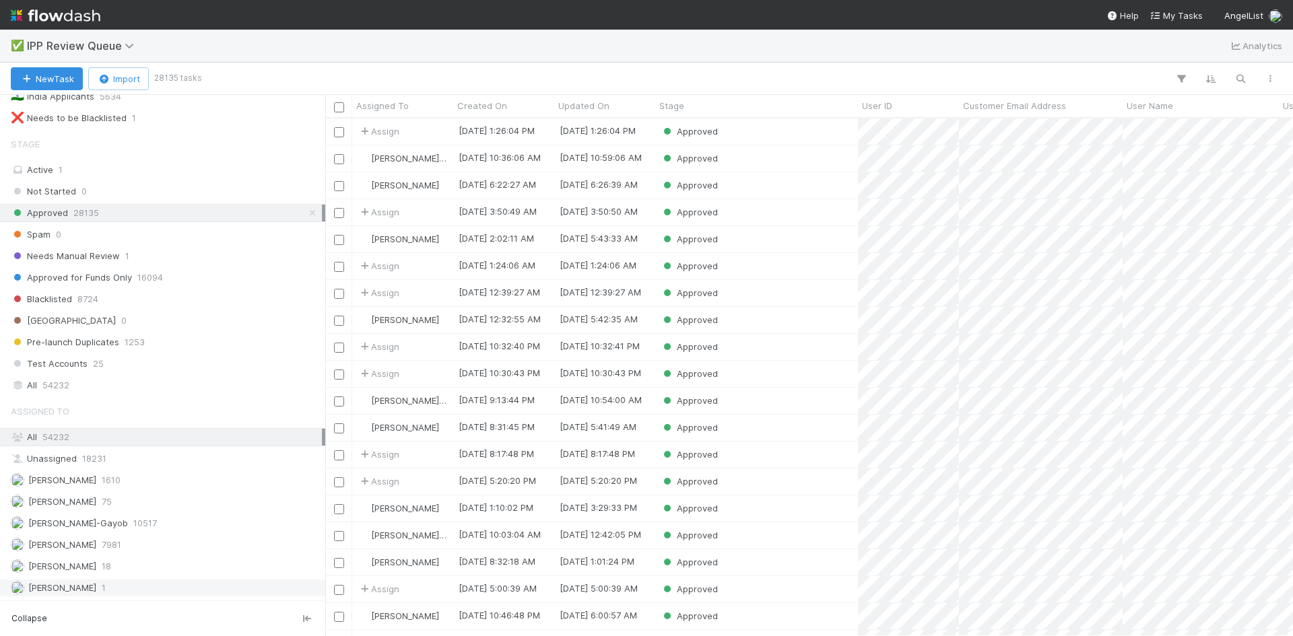
click at [108, 587] on div "[PERSON_NAME] VI 1" at bounding box center [166, 588] width 311 height 17
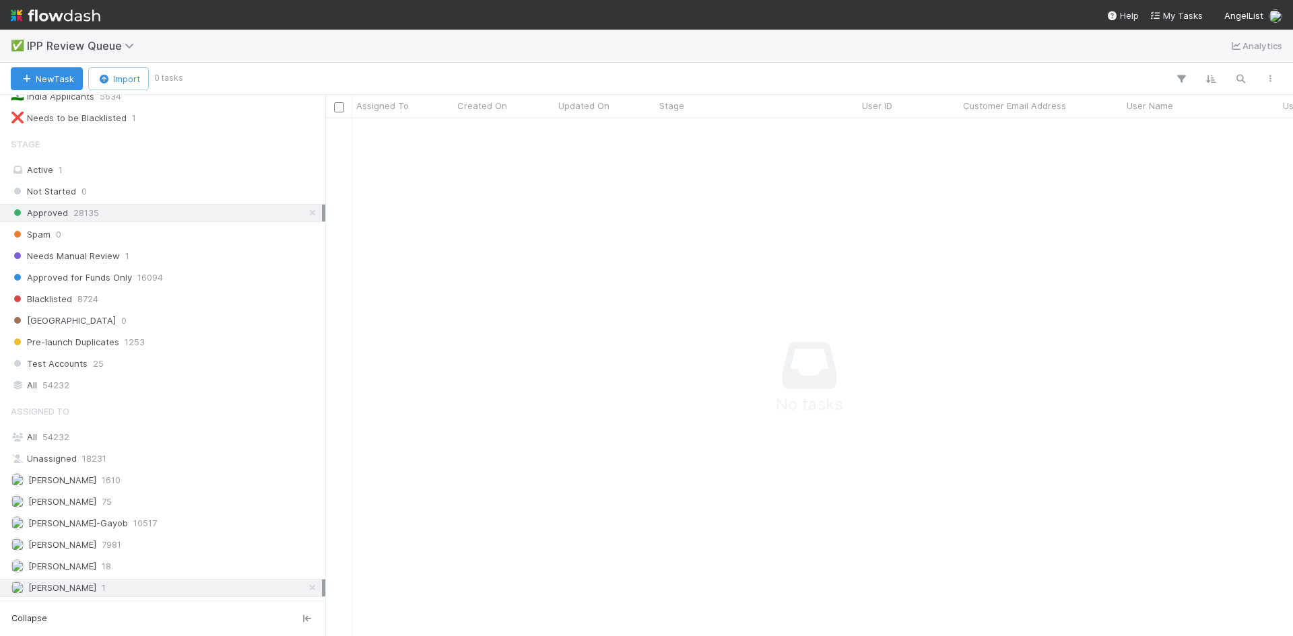
scroll to position [498, 957]
click at [106, 526] on span "[PERSON_NAME]-Gayob" at bounding box center [78, 523] width 100 height 11
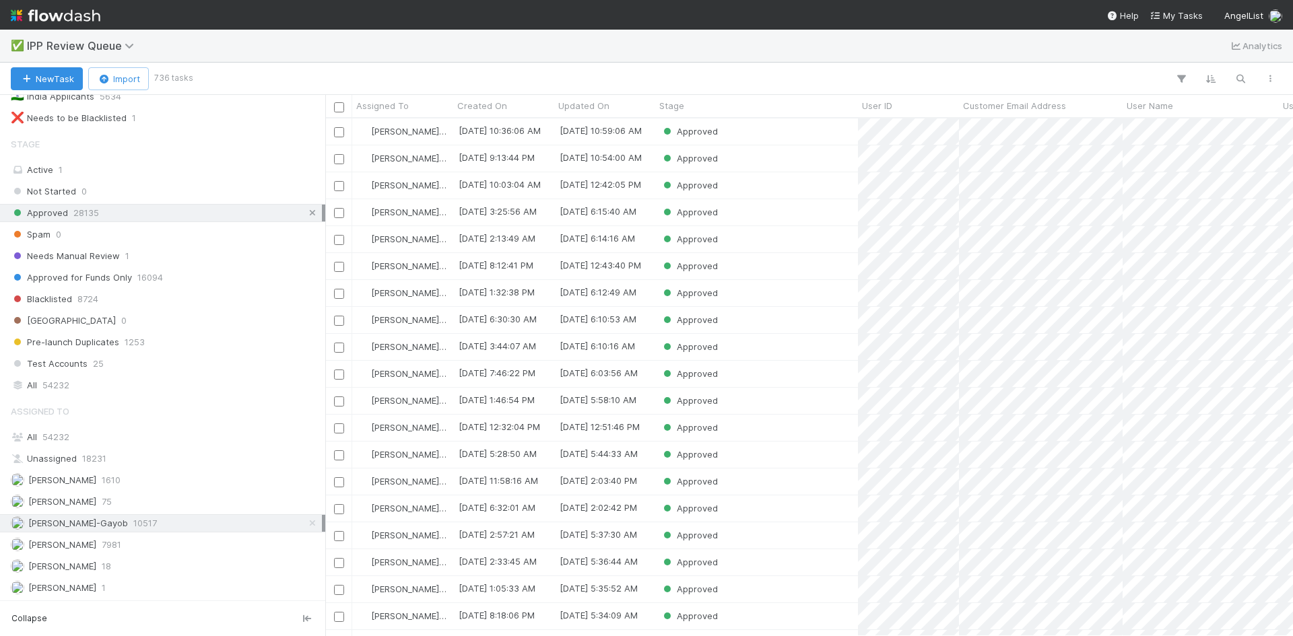
scroll to position [508, 957]
click at [306, 214] on icon at bounding box center [312, 213] width 13 height 9
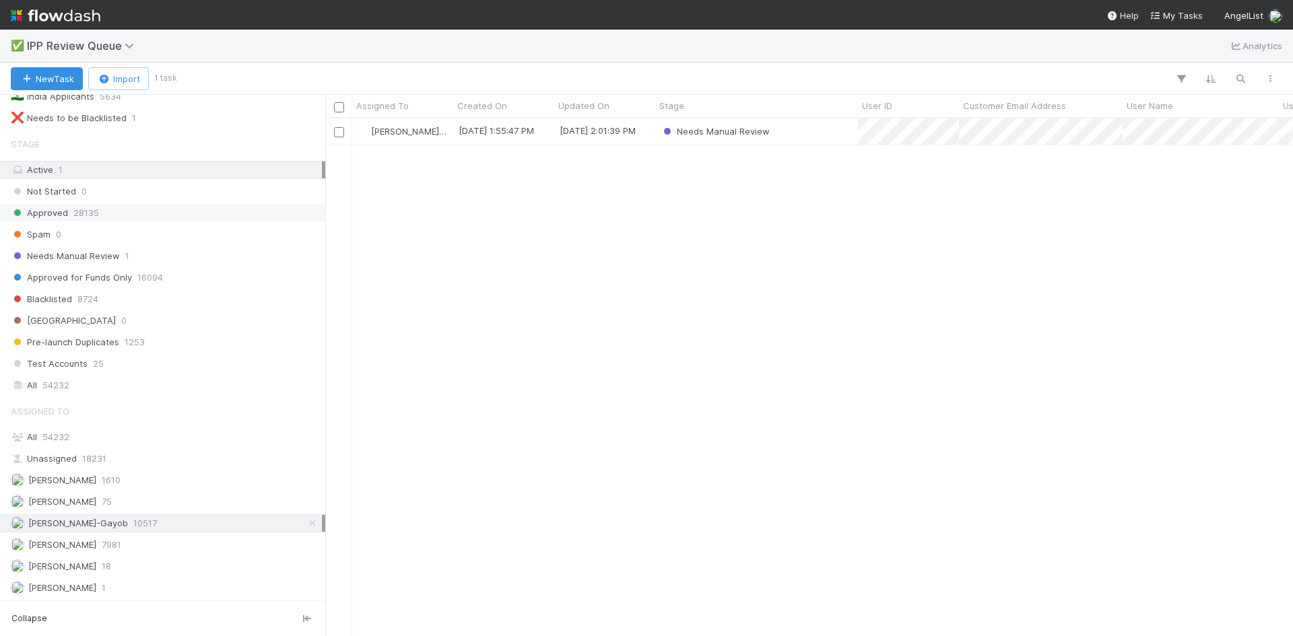
scroll to position [508, 957]
click at [151, 521] on div "Loraine Pati-Gayob 10517" at bounding box center [166, 523] width 311 height 17
